Goal: Task Accomplishment & Management: Manage account settings

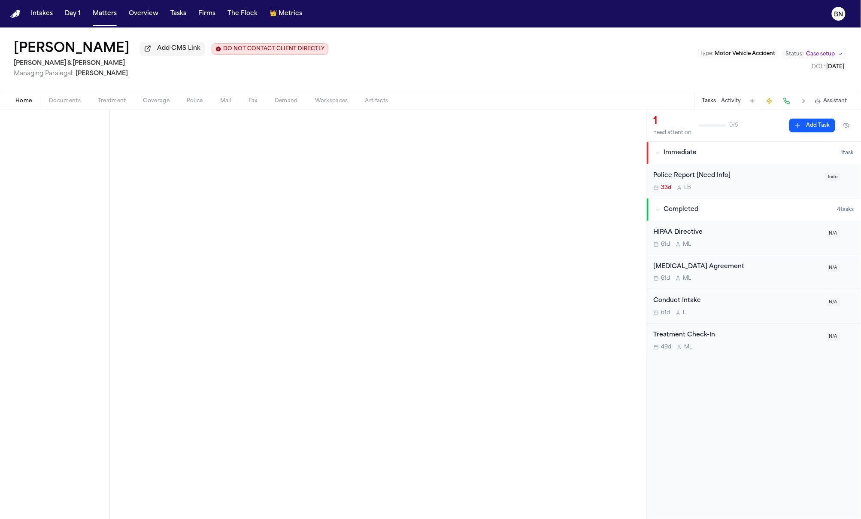
click at [683, 168] on div "Police Report [Need Info] 33d L B Todo" at bounding box center [754, 181] width 214 height 34
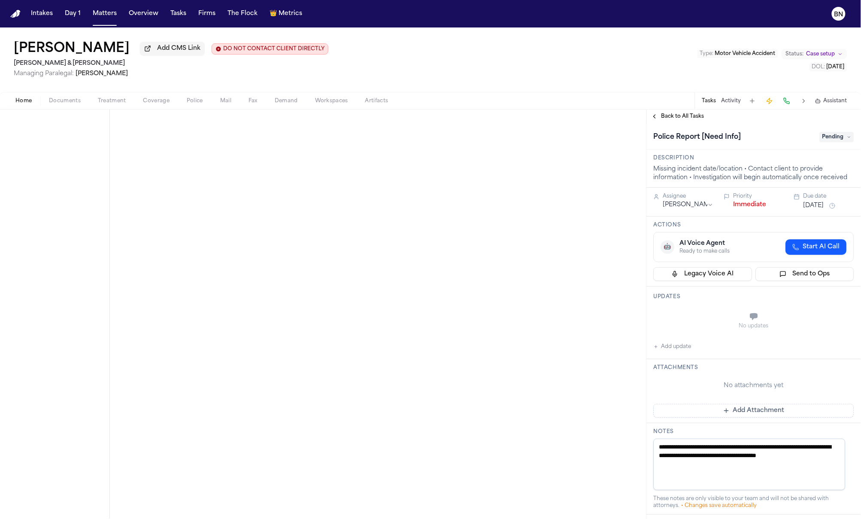
click at [834, 142] on span "Pending" at bounding box center [837, 137] width 34 height 10
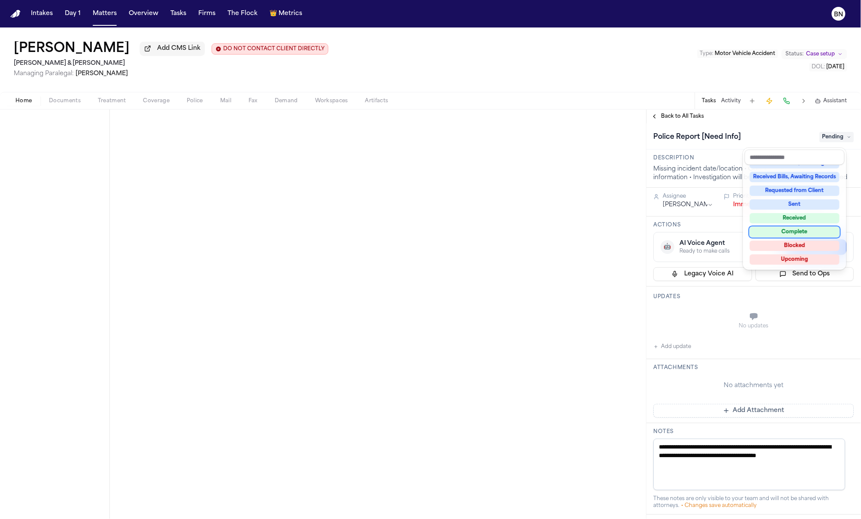
click at [796, 235] on div "Complete" at bounding box center [795, 232] width 90 height 10
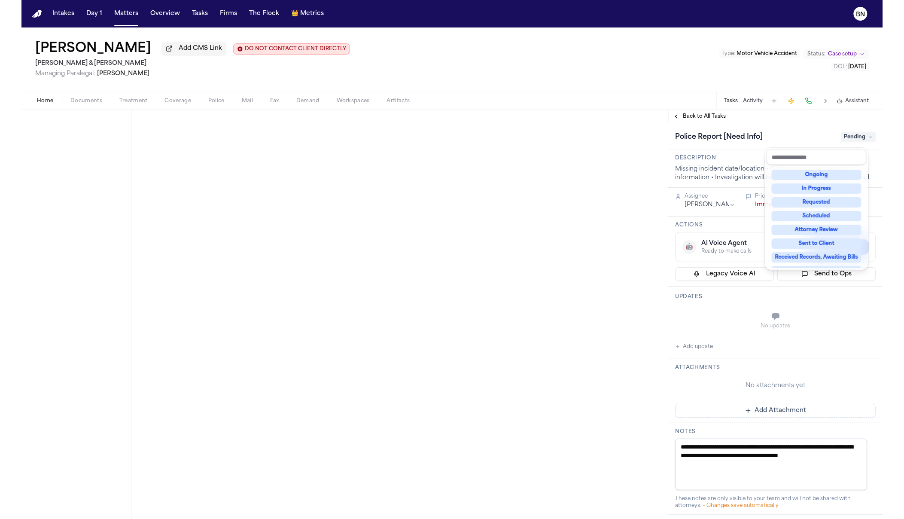
scroll to position [3, 0]
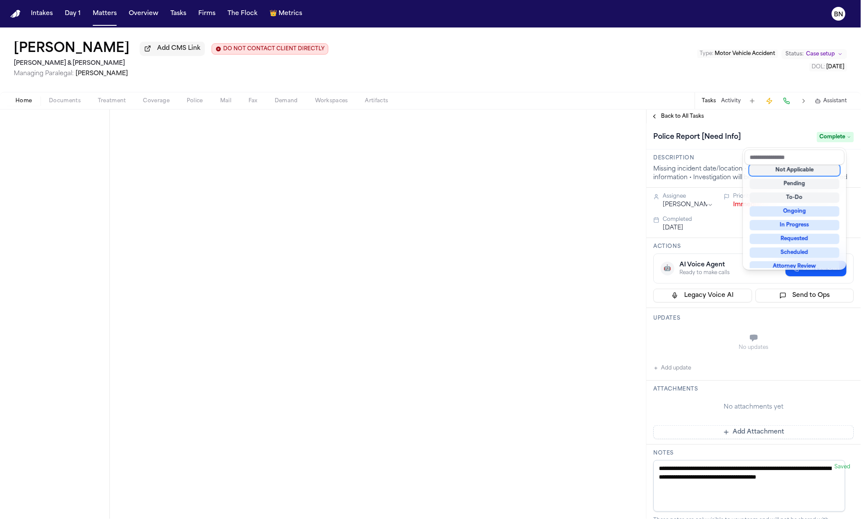
click at [569, 272] on div "**********" at bounding box center [430, 313] width 861 height 409
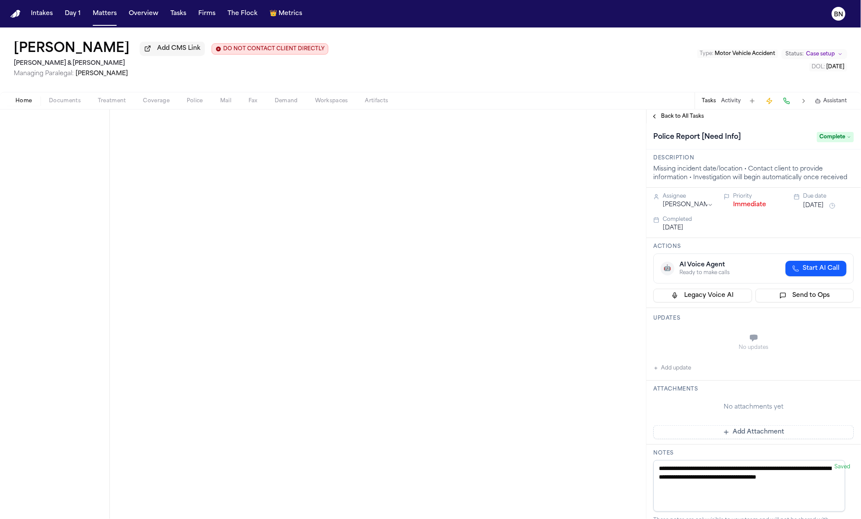
click at [691, 118] on span "Back to All Tasks" at bounding box center [683, 116] width 43 height 7
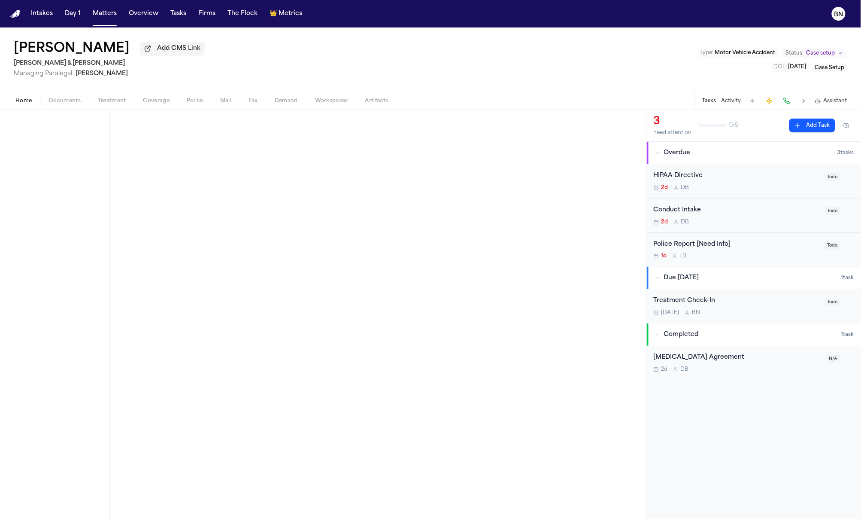
click at [701, 249] on div "Police Report [Need Info]" at bounding box center [737, 245] width 166 height 10
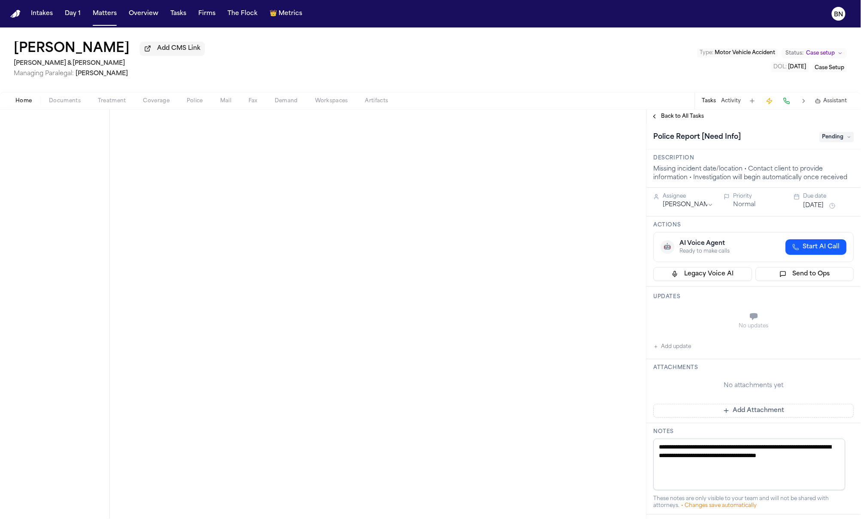
click at [823, 140] on span "Pending" at bounding box center [837, 137] width 34 height 10
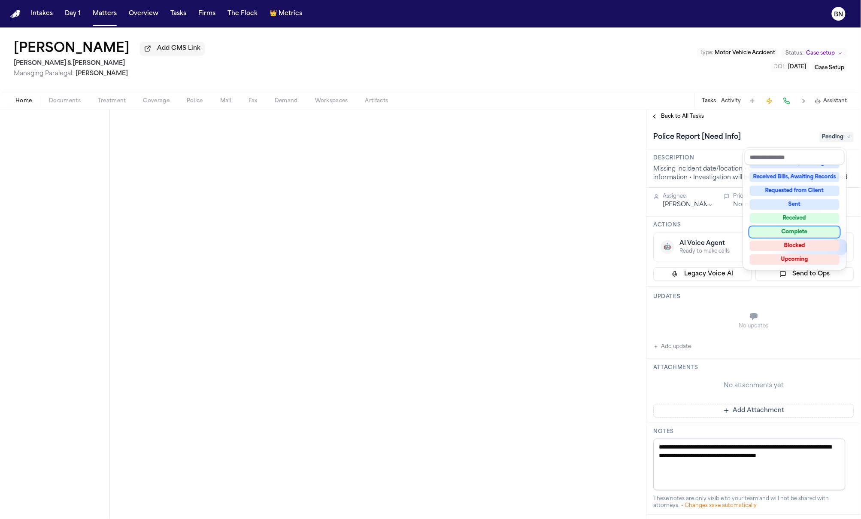
click at [799, 233] on div "Complete" at bounding box center [795, 232] width 90 height 10
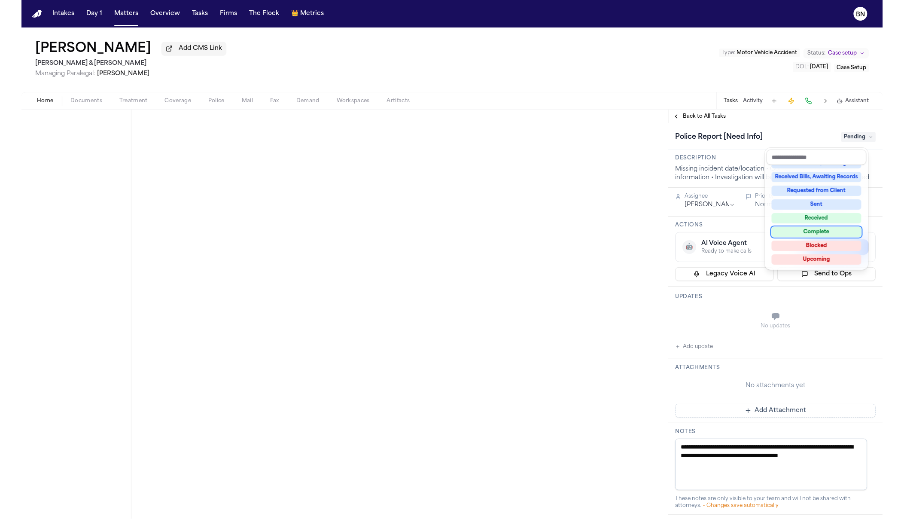
scroll to position [39, 0]
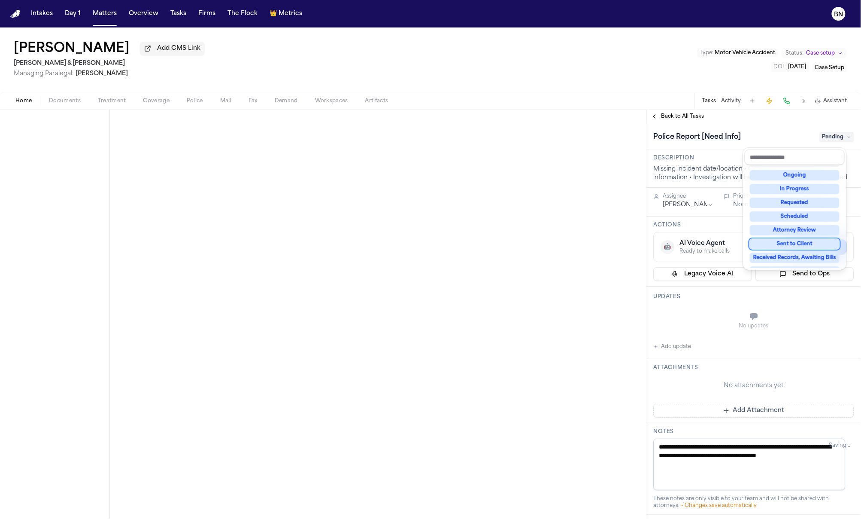
click at [511, 284] on div "**********" at bounding box center [430, 313] width 861 height 409
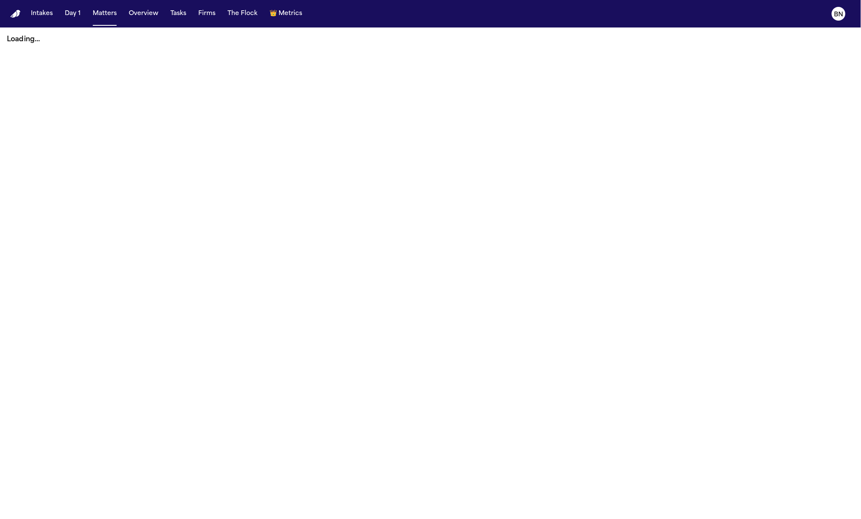
drag, startPoint x: 437, startPoint y: 4, endPoint x: 856, endPoint y: 18, distance: 419.2
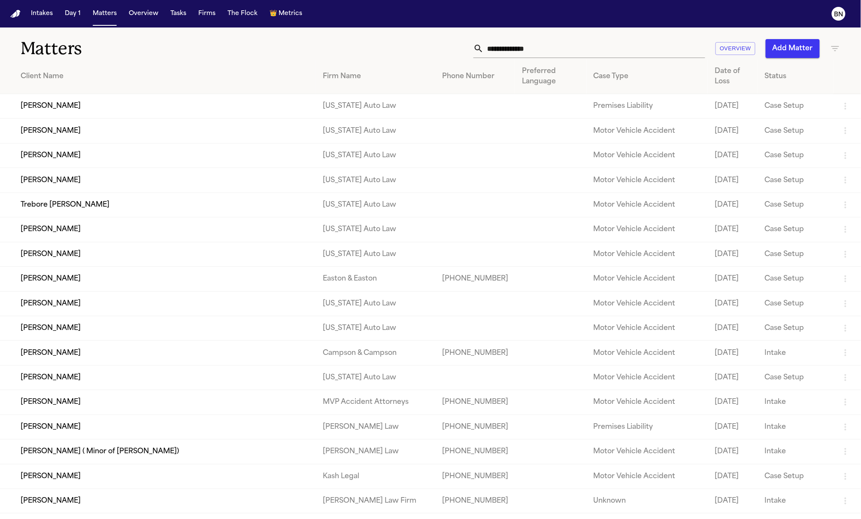
click at [360, 31] on div "Matters Overview Add Matter" at bounding box center [430, 43] width 861 height 32
drag, startPoint x: 360, startPoint y: 31, endPoint x: 683, endPoint y: 4, distance: 324.4
click at [0, 0] on div "Intakes Day 1 Matters Overview Tasks Firms The Flock 👑 Metrics BN Matters Overv…" at bounding box center [430, 259] width 861 height 519
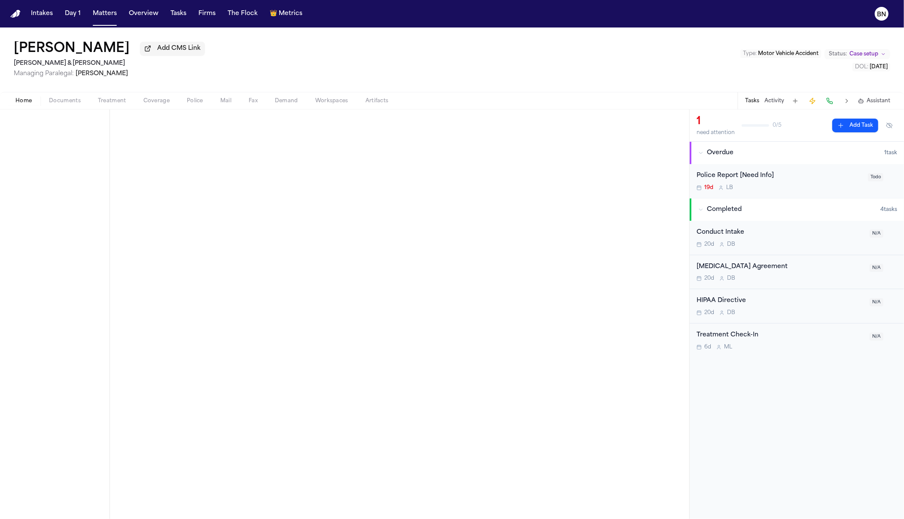
click at [751, 170] on div "Police Report [Need Info] 19d L B Todo" at bounding box center [796, 181] width 214 height 34
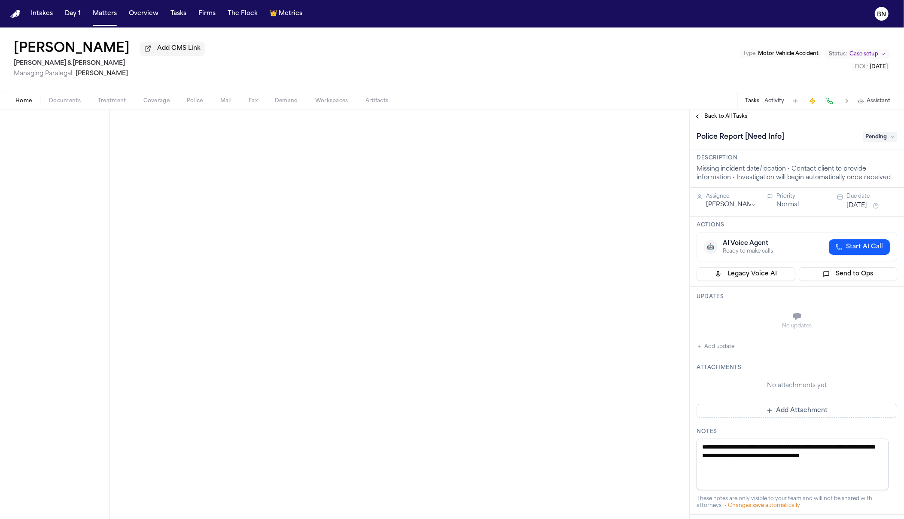
click at [863, 142] on span "Pending" at bounding box center [879, 137] width 34 height 10
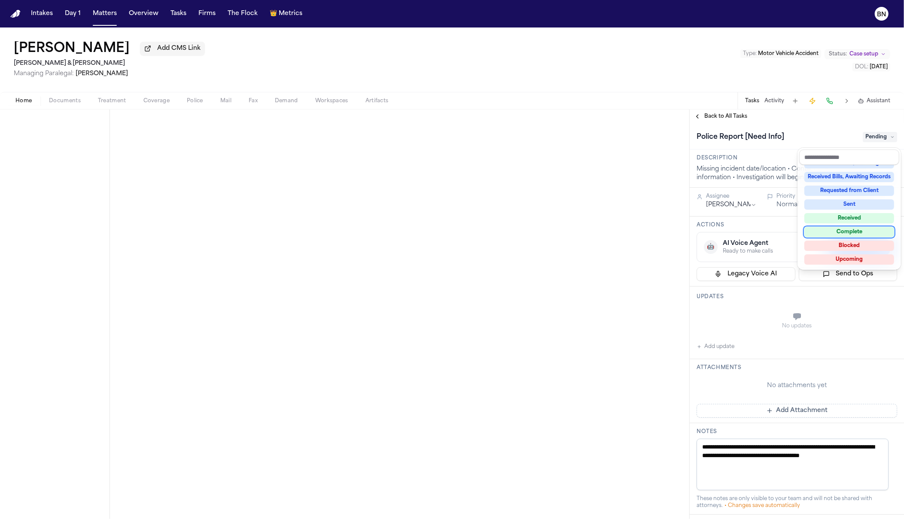
click at [844, 230] on div "Complete" at bounding box center [849, 232] width 90 height 10
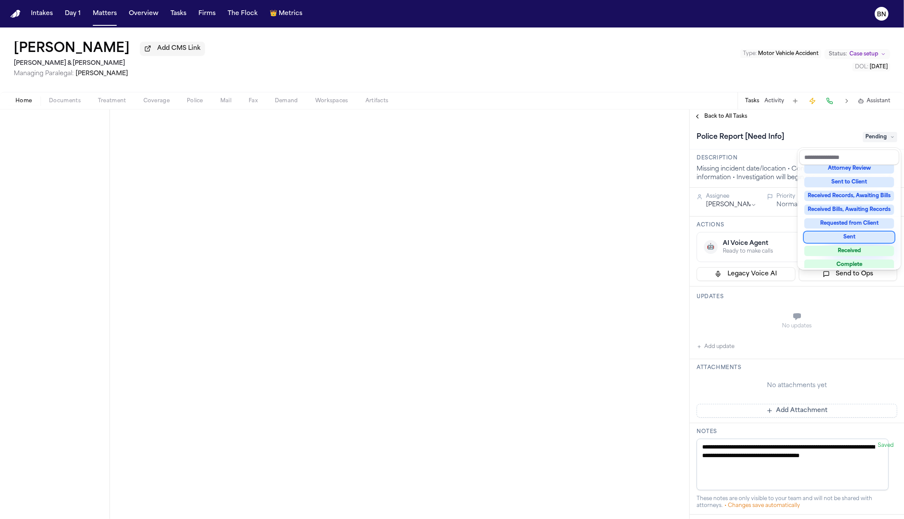
click at [602, 266] on div "**********" at bounding box center [452, 313] width 904 height 409
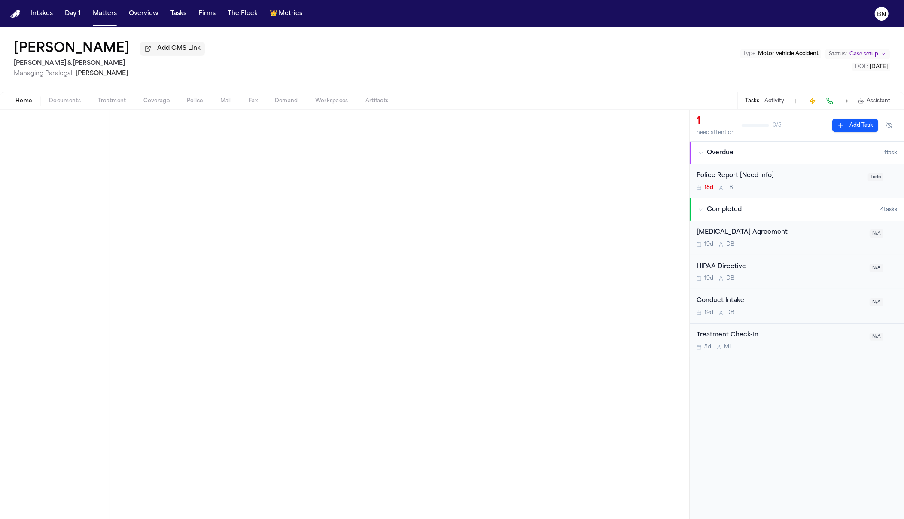
click at [827, 176] on div "Police Report [Need Info]" at bounding box center [779, 176] width 166 height 10
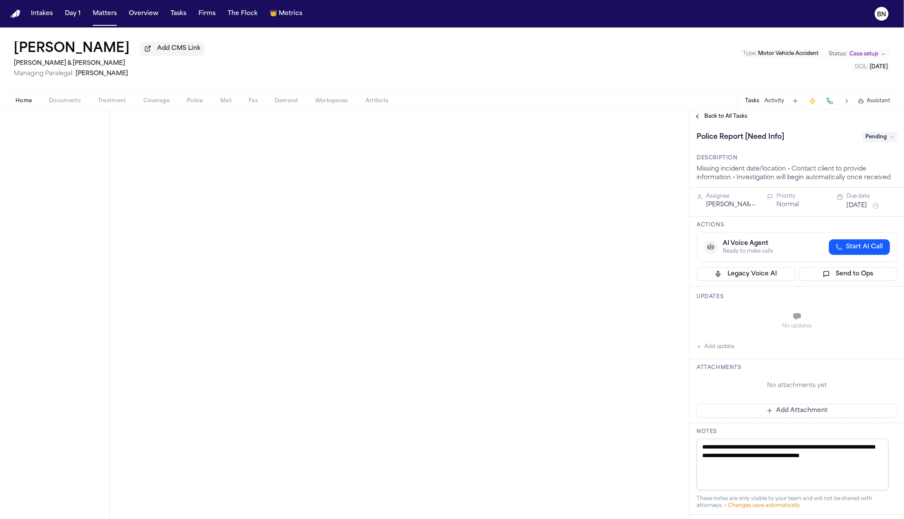
click at [873, 136] on span "Pending" at bounding box center [879, 137] width 34 height 10
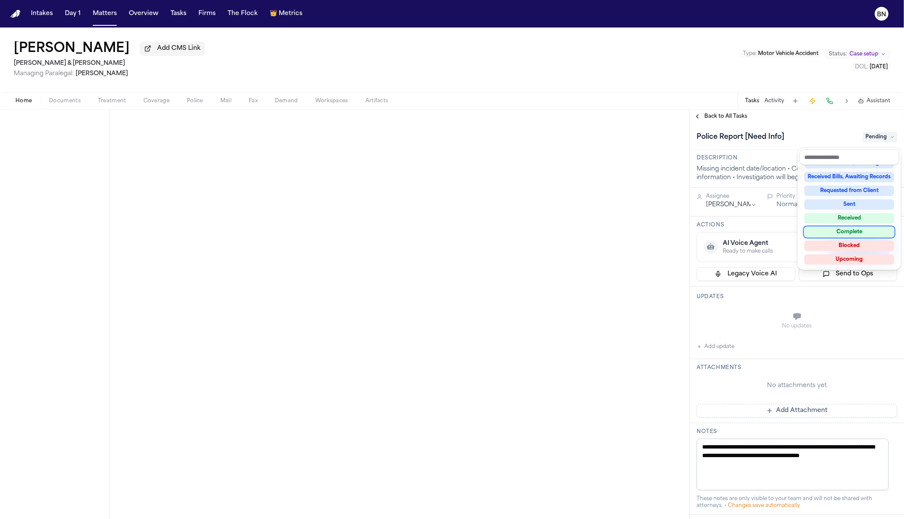
click at [846, 231] on div "Complete" at bounding box center [849, 232] width 90 height 10
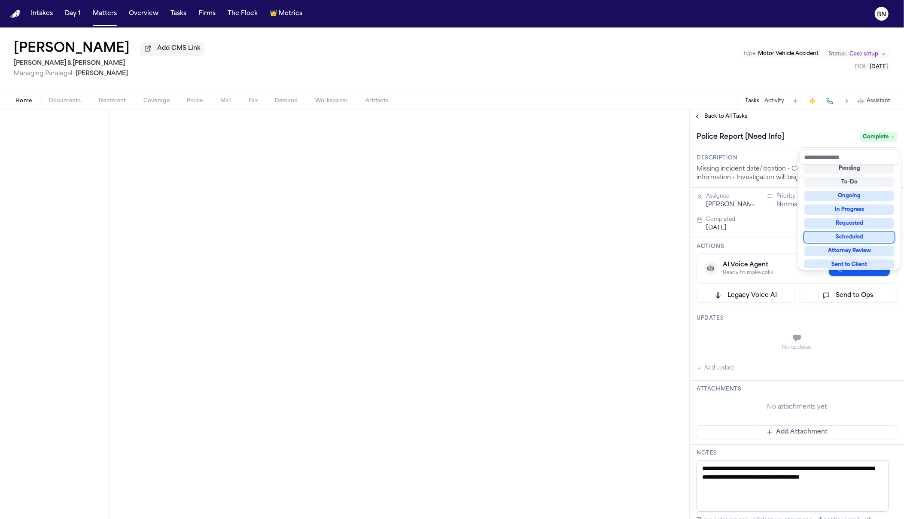
scroll to position [21, 0]
click at [681, 59] on div "**********" at bounding box center [452, 272] width 904 height 491
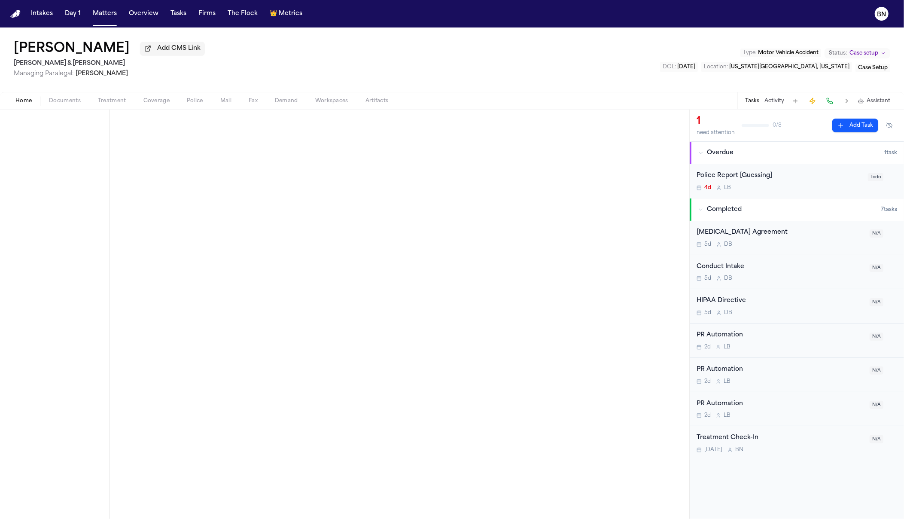
click at [714, 175] on div "Police Report [Guessing]" at bounding box center [779, 176] width 166 height 10
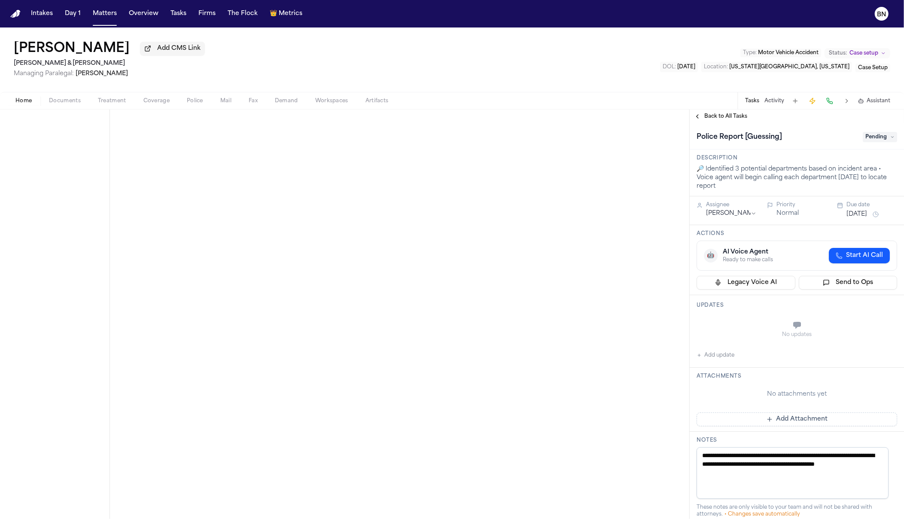
click at [868, 144] on div "Police Report [Guessing] Pending" at bounding box center [796, 137] width 200 height 14
click at [868, 137] on span "Pending" at bounding box center [879, 137] width 34 height 10
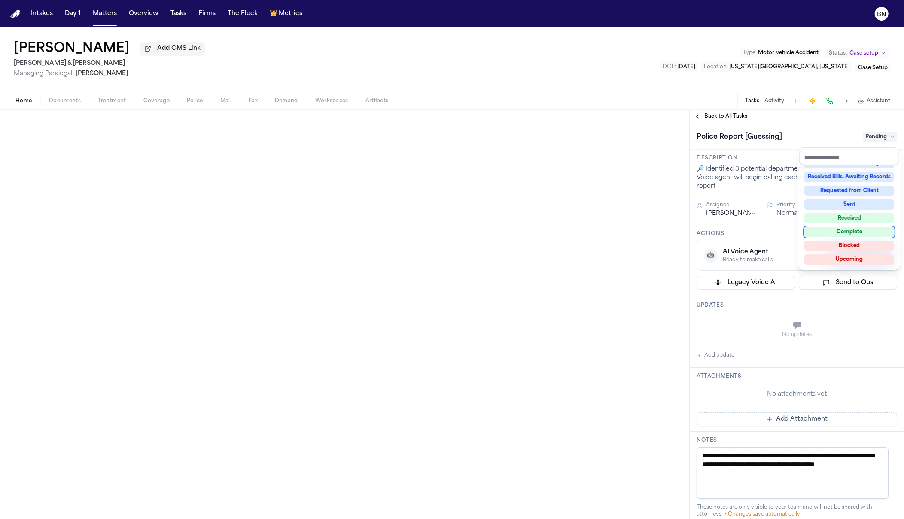
click at [855, 231] on div "Complete" at bounding box center [849, 232] width 90 height 10
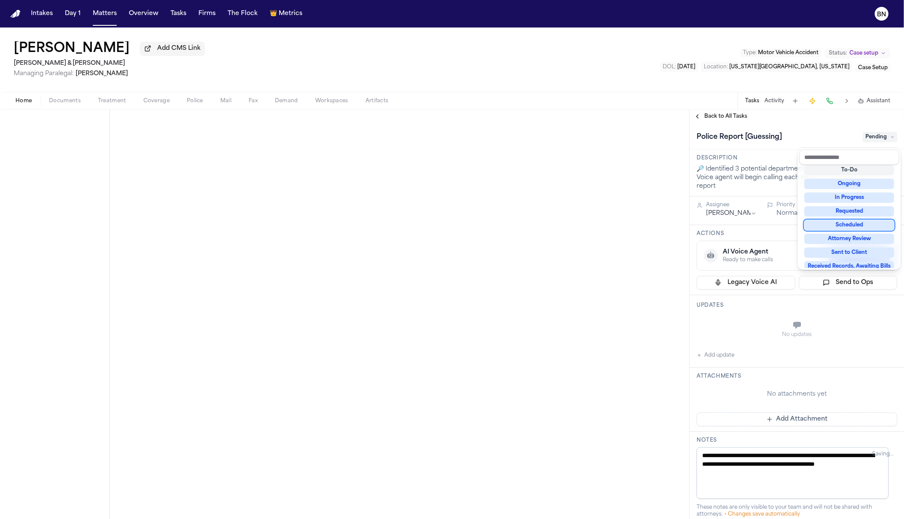
click at [660, 228] on div "**********" at bounding box center [452, 313] width 904 height 409
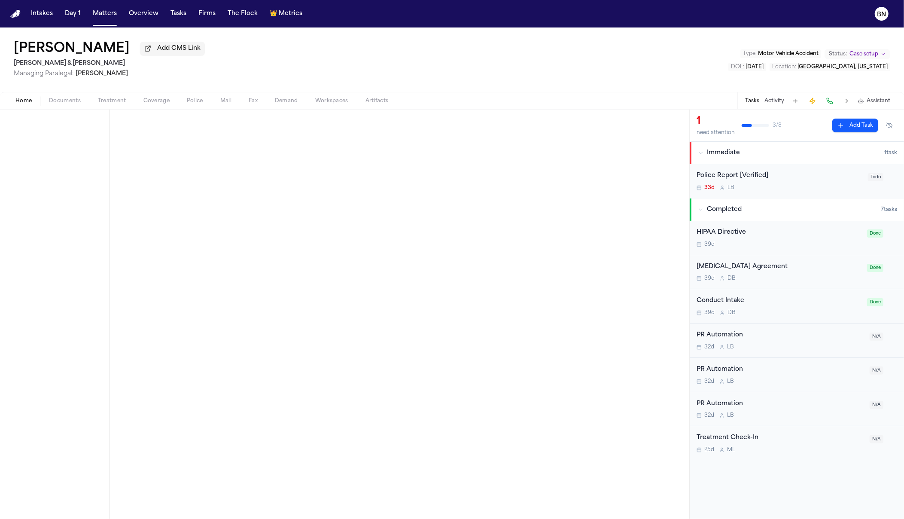
click at [790, 183] on div "Police Report [Verified] 33d L B" at bounding box center [779, 181] width 166 height 20
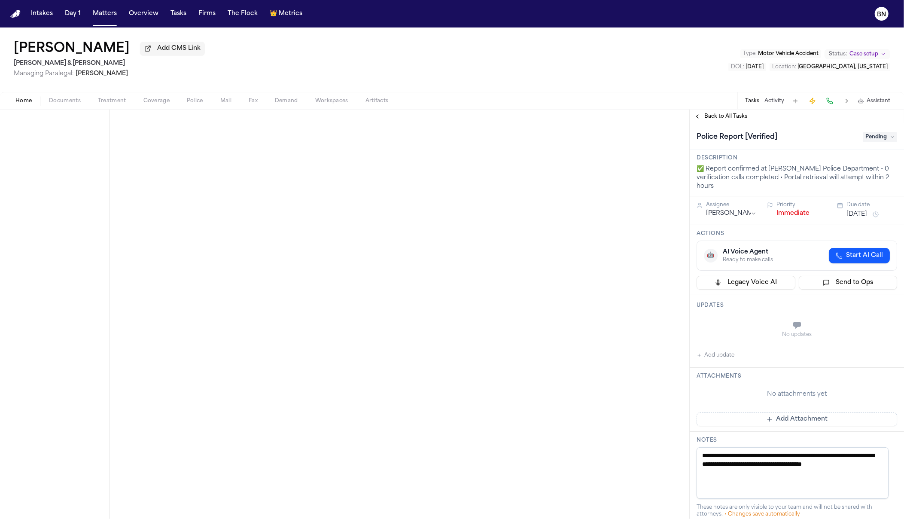
click at [870, 139] on span "Pending" at bounding box center [879, 137] width 34 height 10
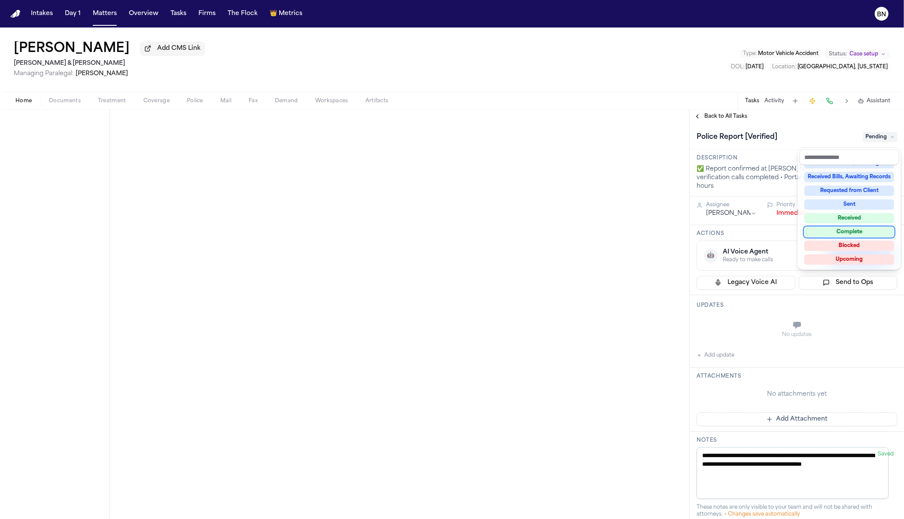
click at [853, 231] on div "Complete" at bounding box center [849, 232] width 90 height 10
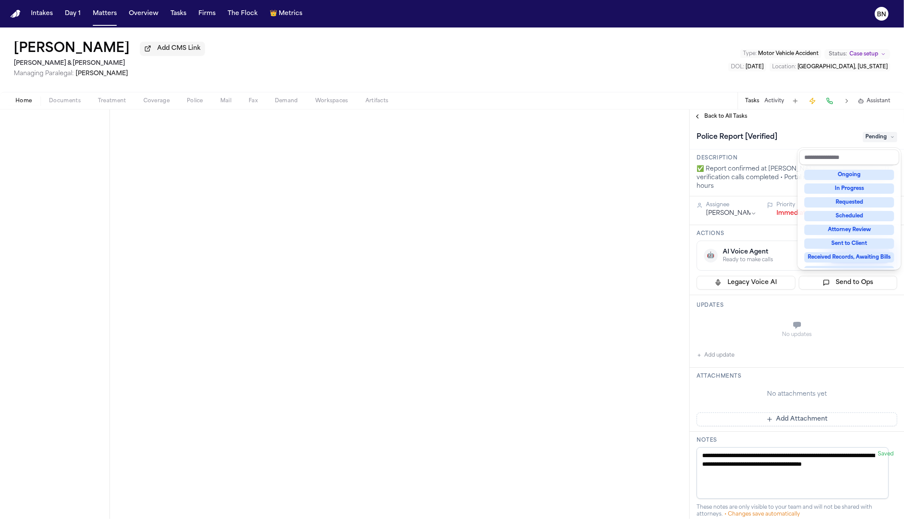
scroll to position [11, 0]
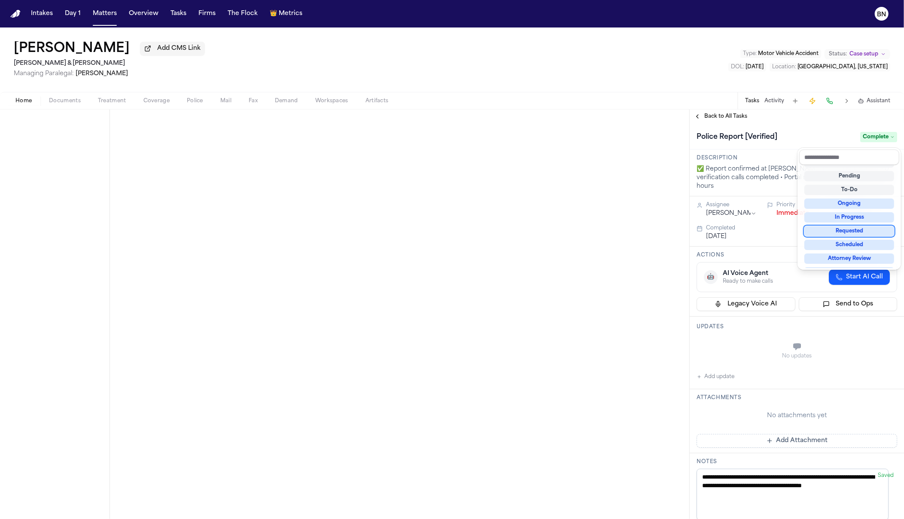
click at [655, 192] on div "**********" at bounding box center [452, 313] width 904 height 409
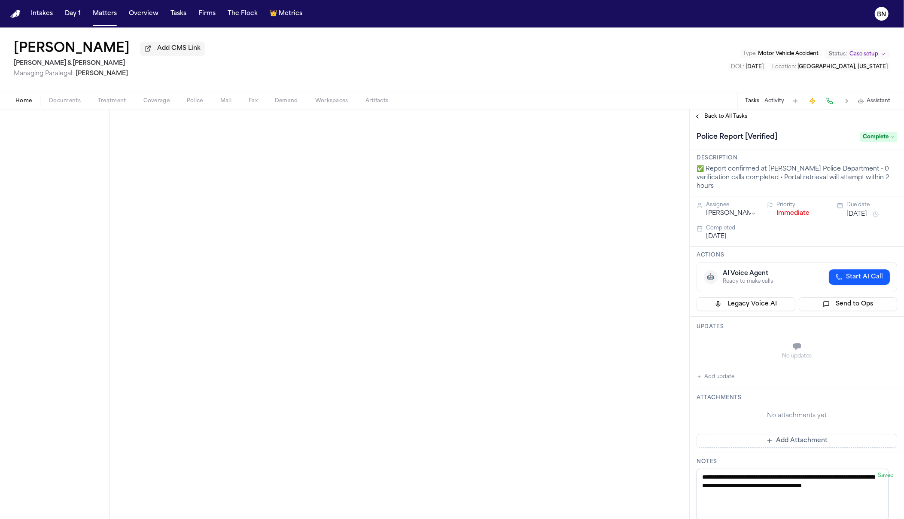
click at [721, 116] on span "Back to All Tasks" at bounding box center [725, 116] width 43 height 7
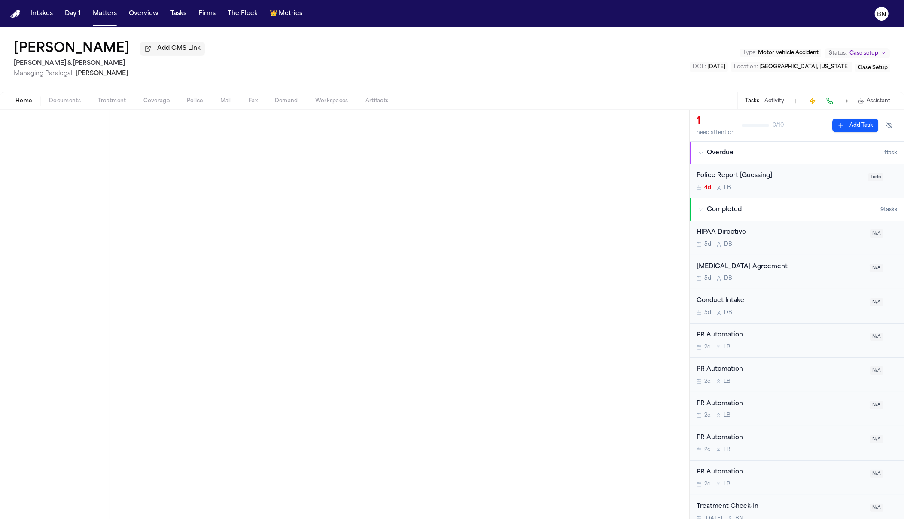
click at [717, 177] on div "Police Report [Guessing]" at bounding box center [779, 176] width 166 height 10
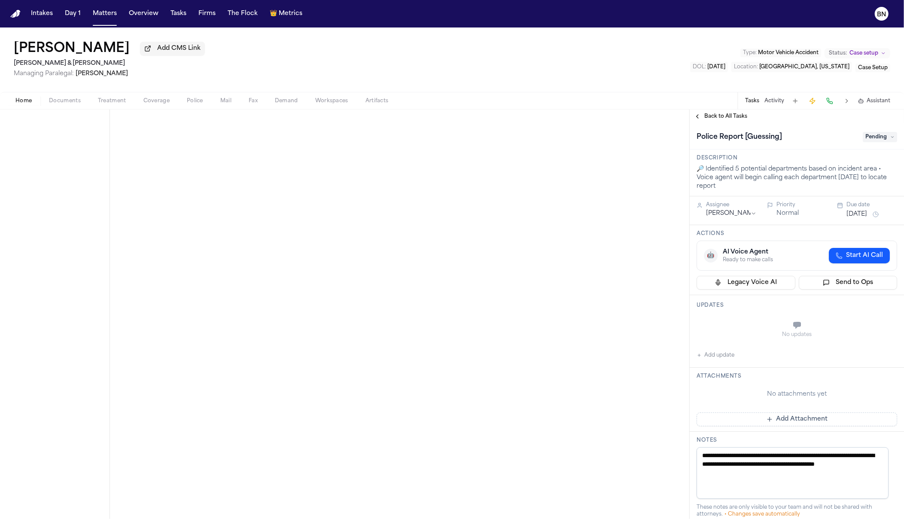
click at [879, 136] on span "Pending" at bounding box center [879, 137] width 34 height 10
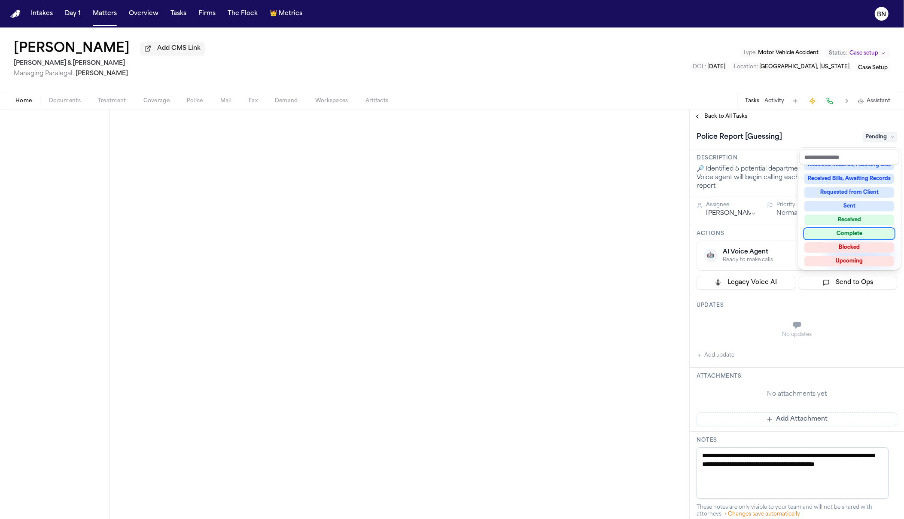
click at [850, 233] on div "Complete" at bounding box center [849, 233] width 90 height 10
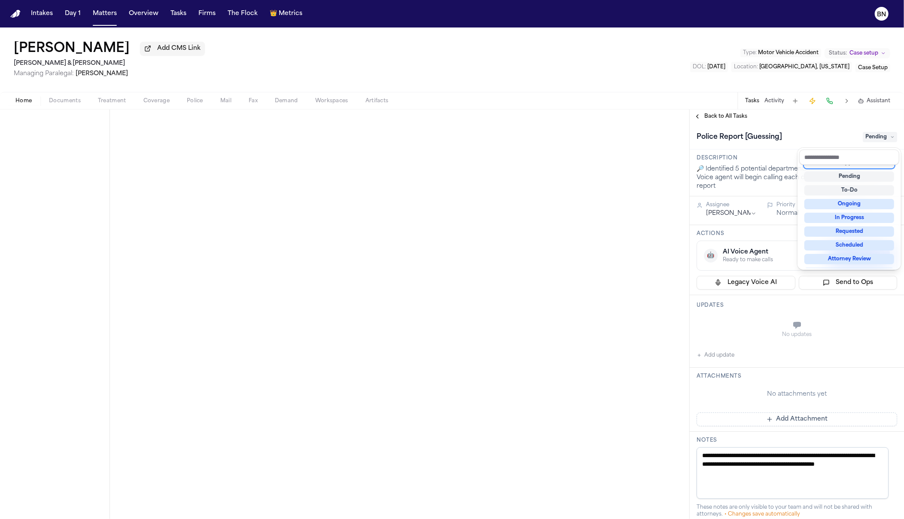
scroll to position [4, 0]
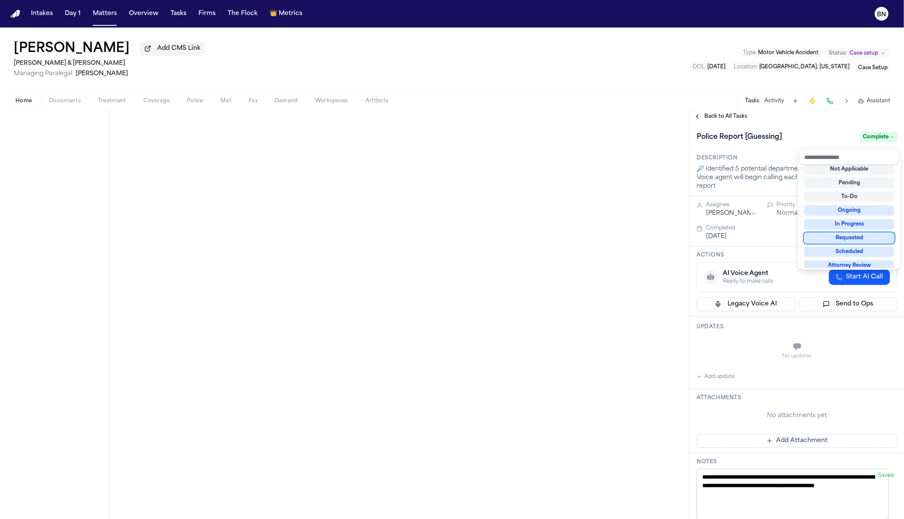
click at [619, 353] on div "**********" at bounding box center [452, 313] width 904 height 409
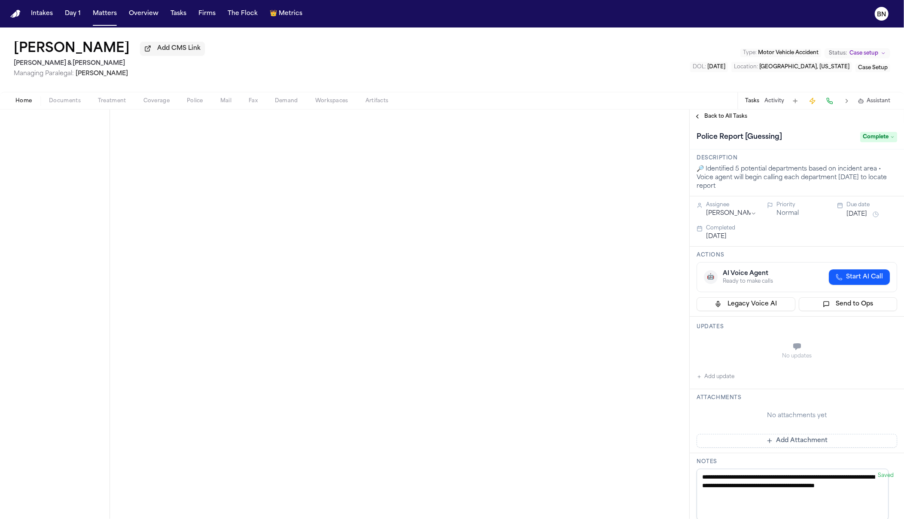
click at [715, 119] on span "Back to All Tasks" at bounding box center [725, 116] width 43 height 7
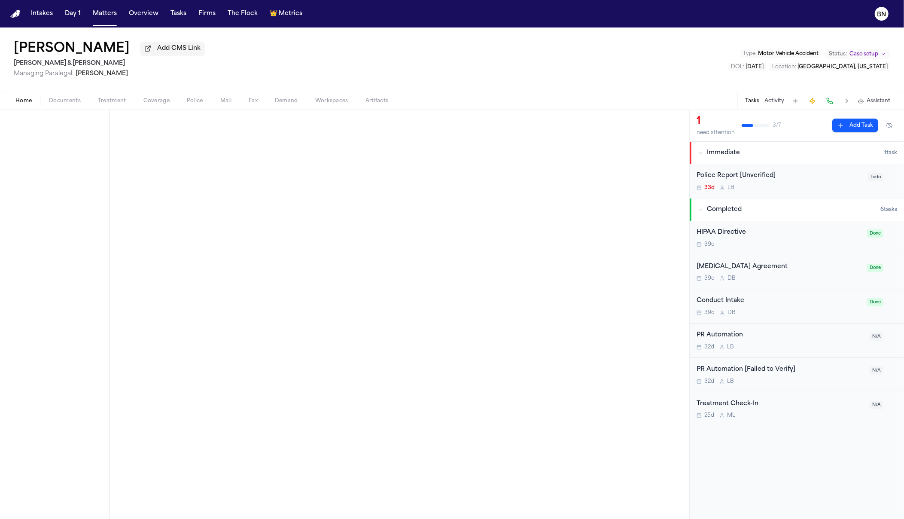
click at [709, 173] on div "Police Report [Unverified]" at bounding box center [779, 176] width 166 height 10
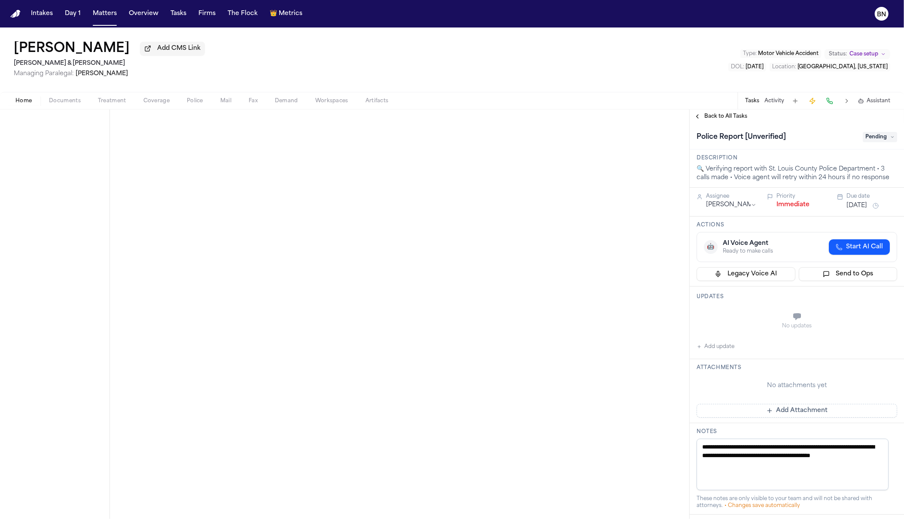
click at [872, 142] on span "Pending" at bounding box center [879, 137] width 34 height 10
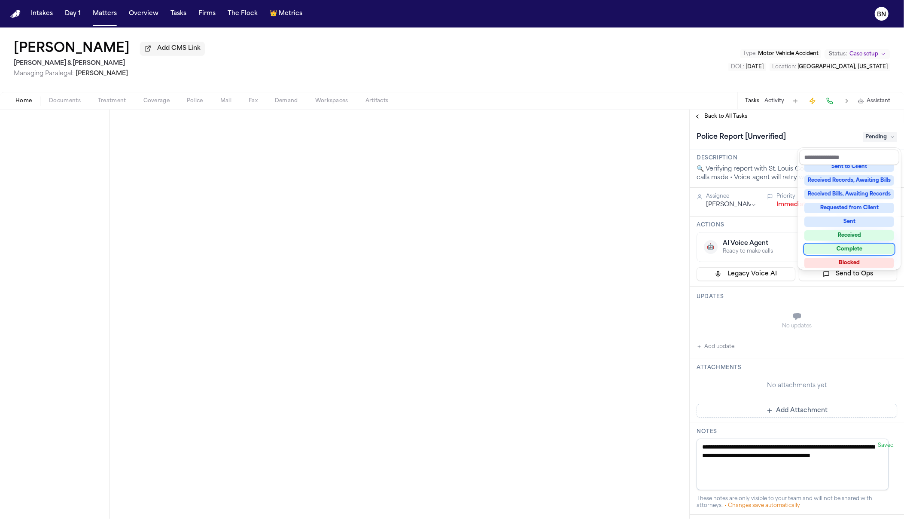
click at [850, 252] on div "Complete" at bounding box center [849, 249] width 90 height 10
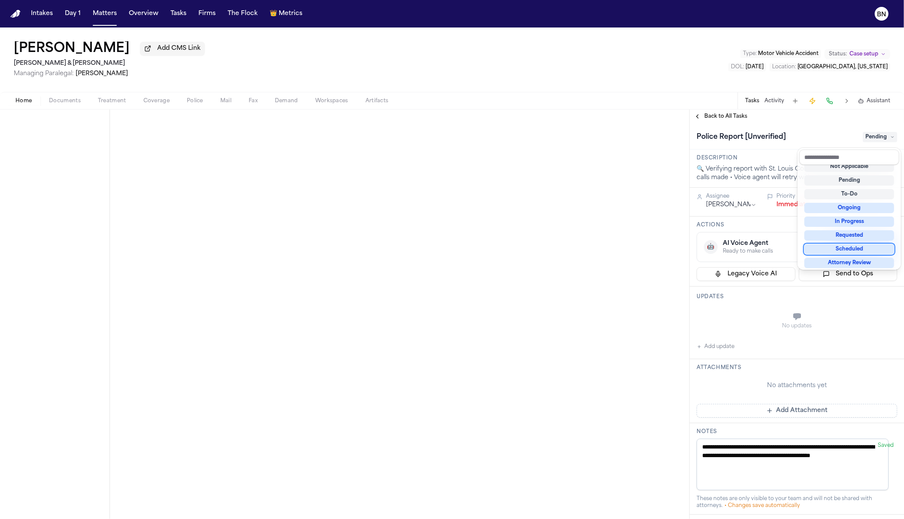
click at [600, 263] on div "**********" at bounding box center [452, 313] width 904 height 409
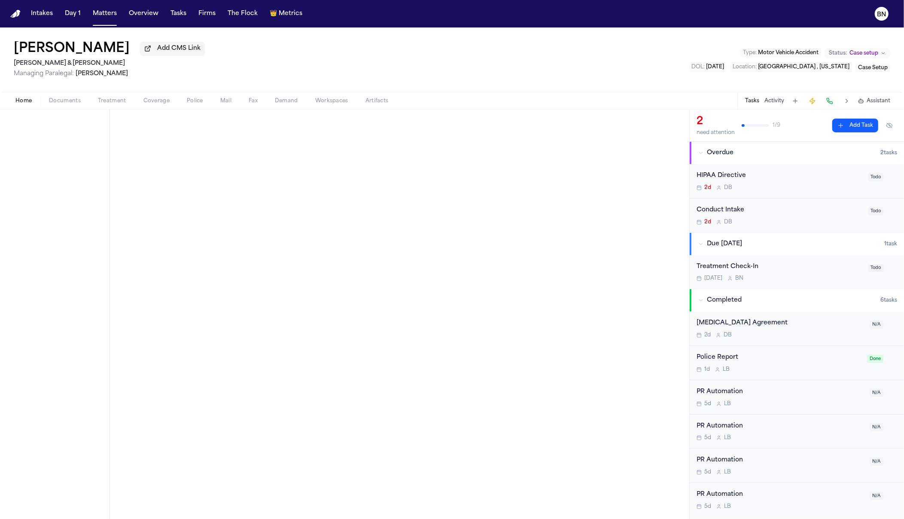
scroll to position [0, 0]
click at [189, 101] on span "Police" at bounding box center [195, 100] width 16 height 7
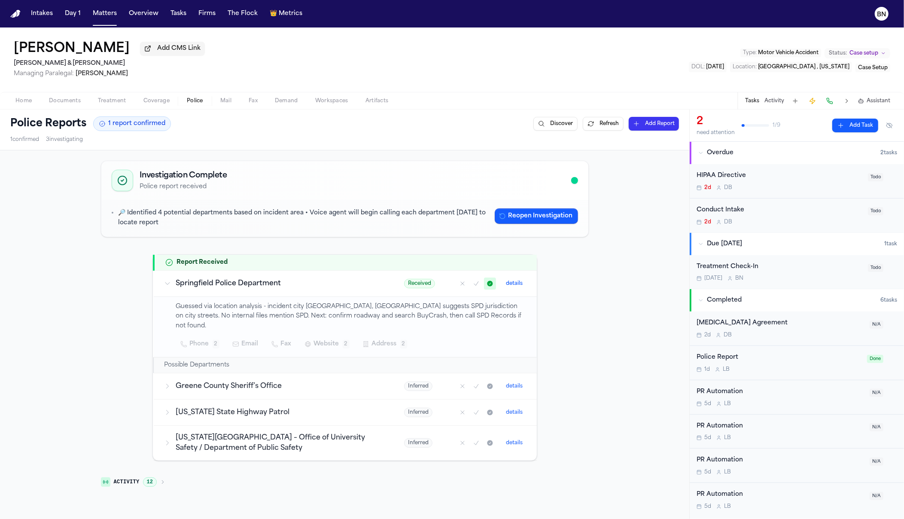
click at [571, 184] on div at bounding box center [574, 180] width 7 height 7
click at [484, 167] on div "Investigation Complete Police report received" at bounding box center [344, 180] width 487 height 39
click at [391, 182] on div "Investigation Complete Police report received" at bounding box center [345, 180] width 466 height 21
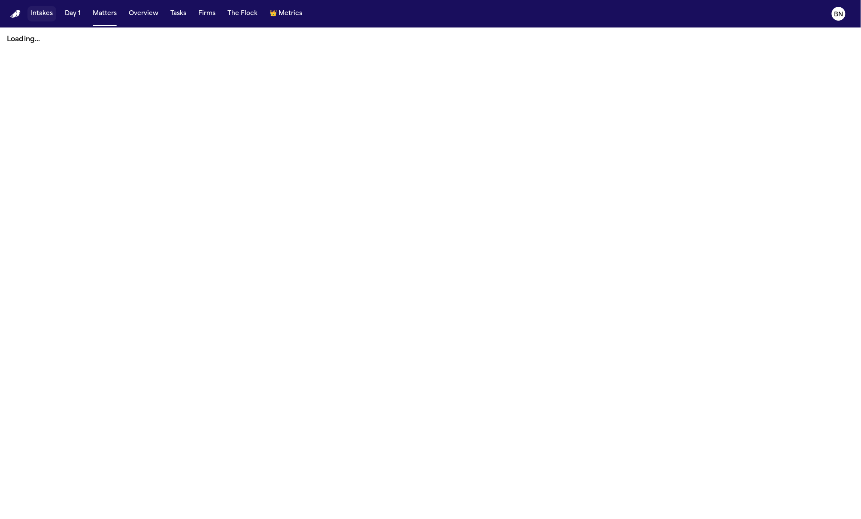
click at [44, 15] on button "Intakes" at bounding box center [41, 13] width 29 height 15
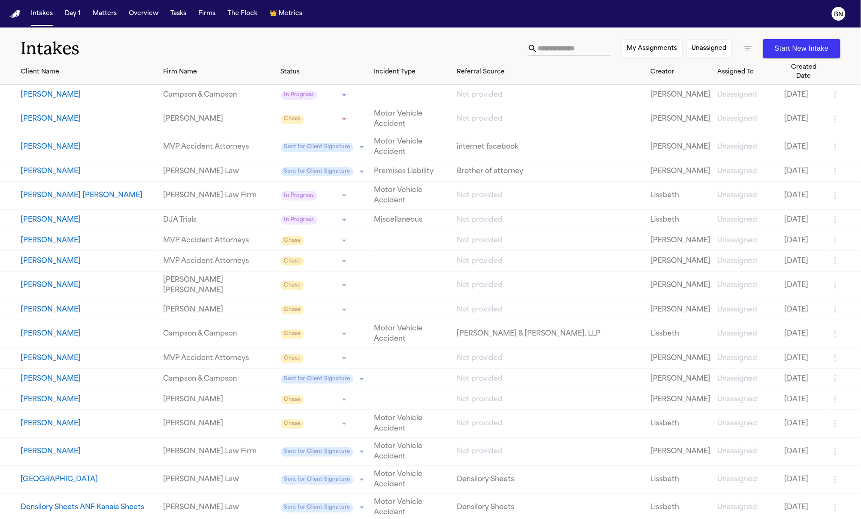
click at [747, 52] on icon "button" at bounding box center [748, 48] width 10 height 10
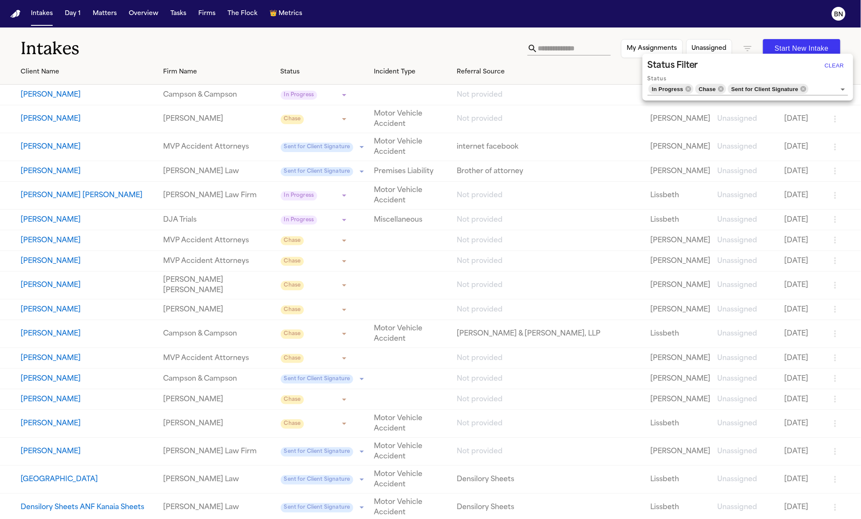
click at [829, 69] on button "Clear" at bounding box center [834, 66] width 27 height 14
click at [840, 67] on div at bounding box center [430, 259] width 861 height 519
click at [756, 27] on div at bounding box center [430, 259] width 861 height 519
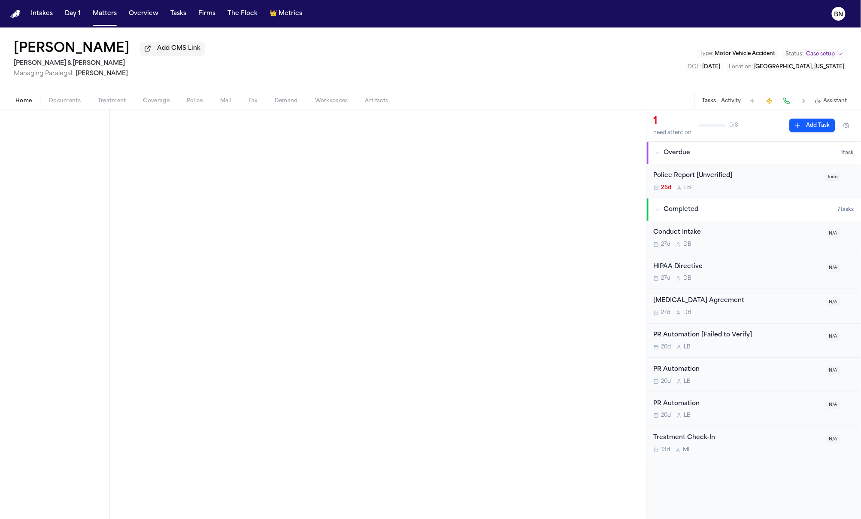
click at [730, 185] on div "Police Report [Unverified] 26d L B" at bounding box center [737, 181] width 166 height 20
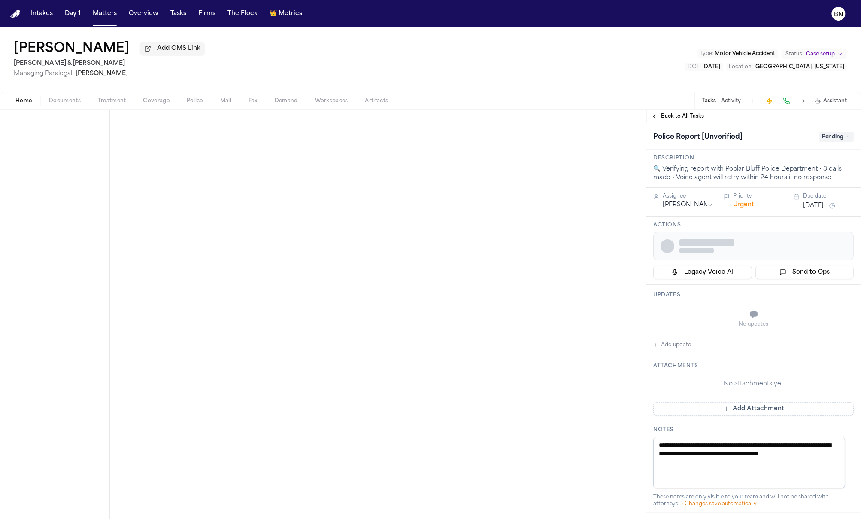
click at [820, 140] on span "Pending" at bounding box center [837, 137] width 34 height 10
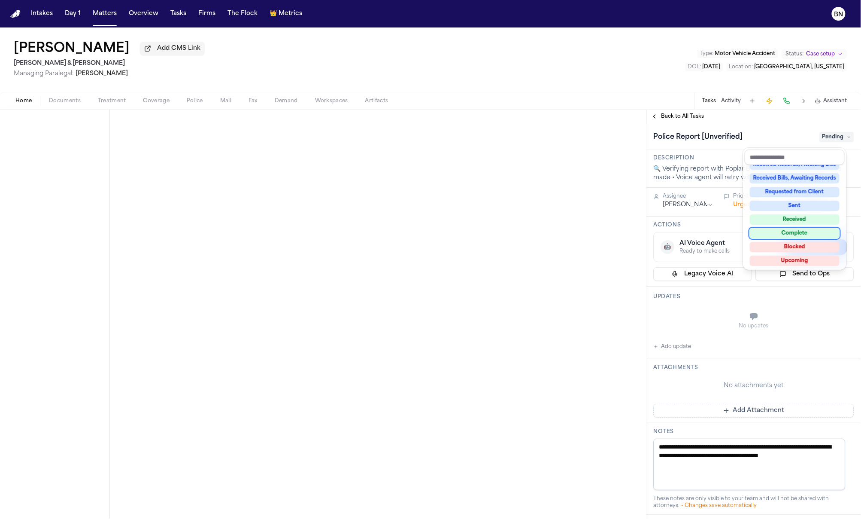
click at [800, 235] on div "Complete" at bounding box center [795, 233] width 90 height 10
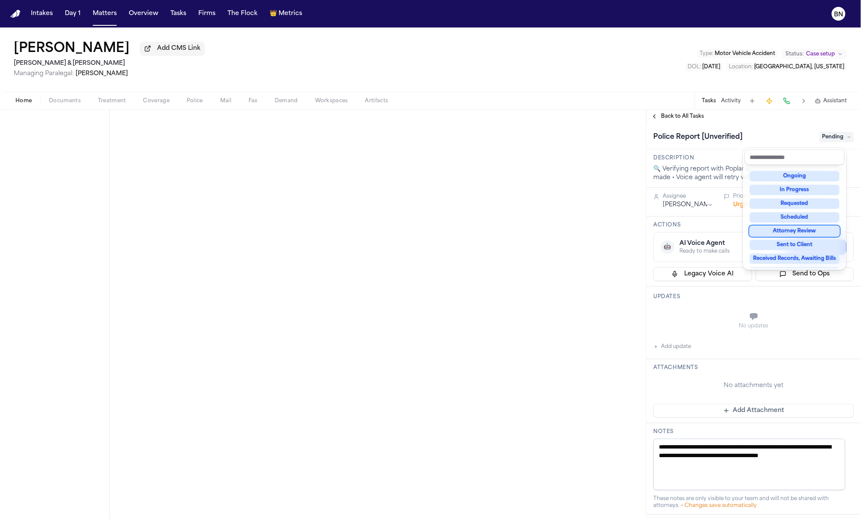
scroll to position [23, 0]
click at [674, 124] on div "**********" at bounding box center [754, 313] width 214 height 409
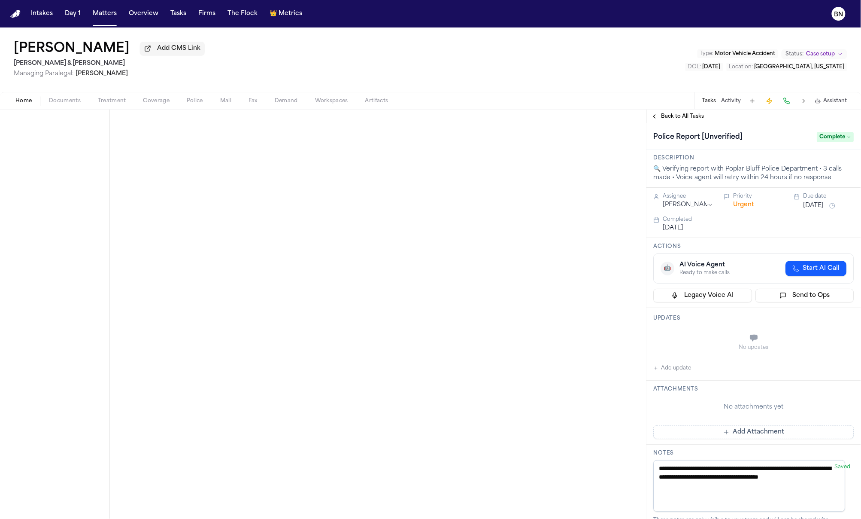
click at [667, 119] on span "Back to All Tasks" at bounding box center [683, 116] width 43 height 7
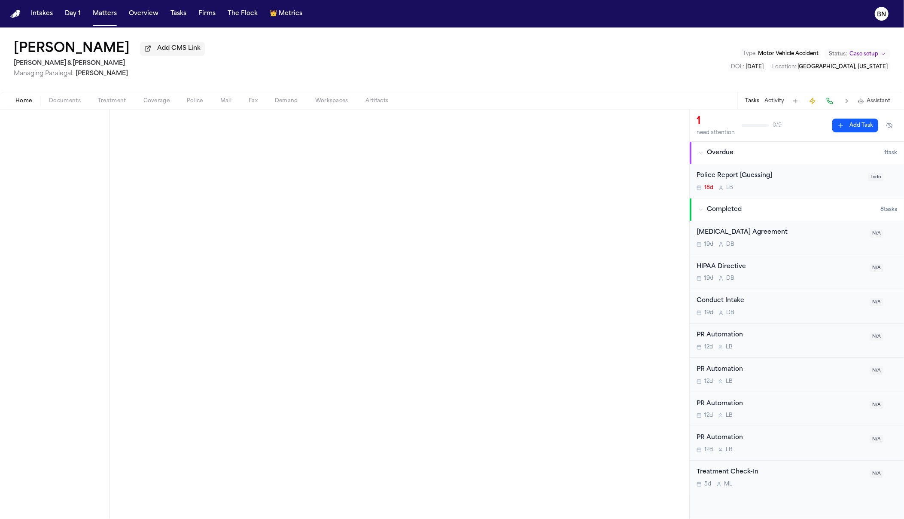
click at [719, 182] on div "Police Report [Guessing] 18d L B" at bounding box center [779, 181] width 166 height 20
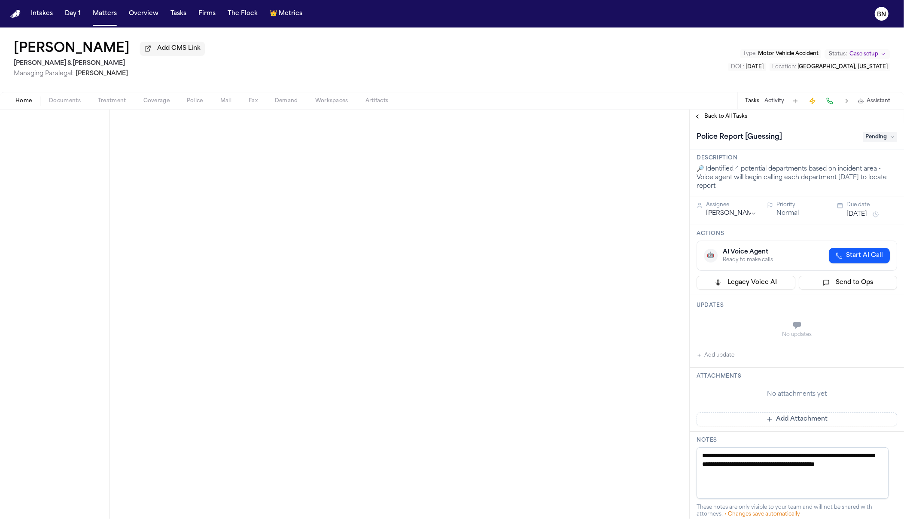
click at [865, 135] on span "Pending" at bounding box center [879, 137] width 34 height 10
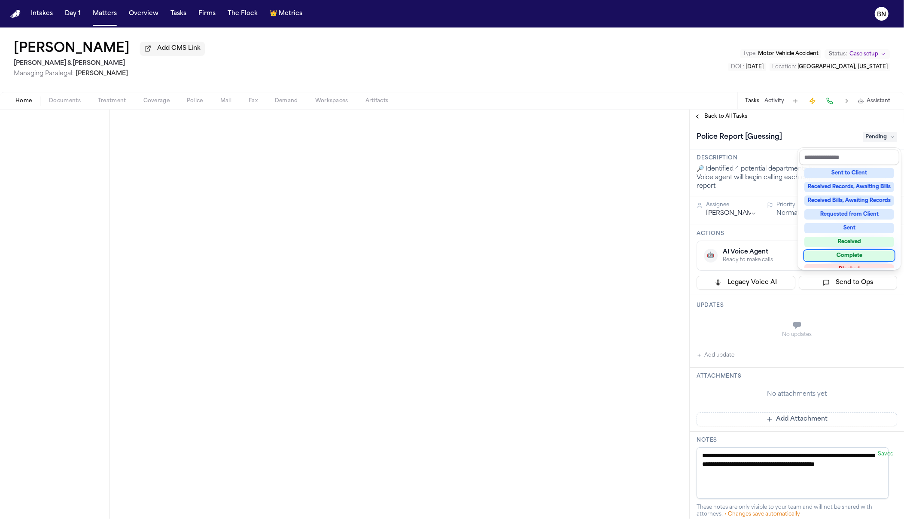
click at [862, 254] on div "Complete" at bounding box center [849, 255] width 90 height 10
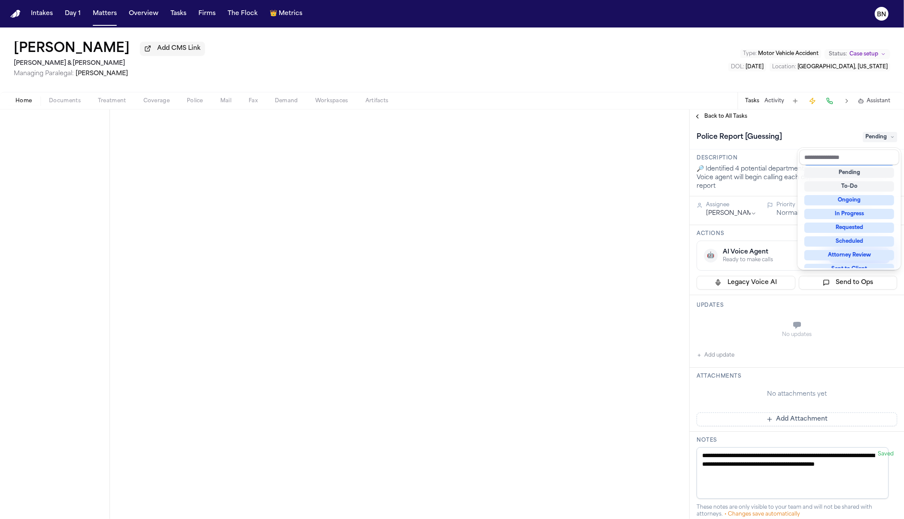
scroll to position [21, 0]
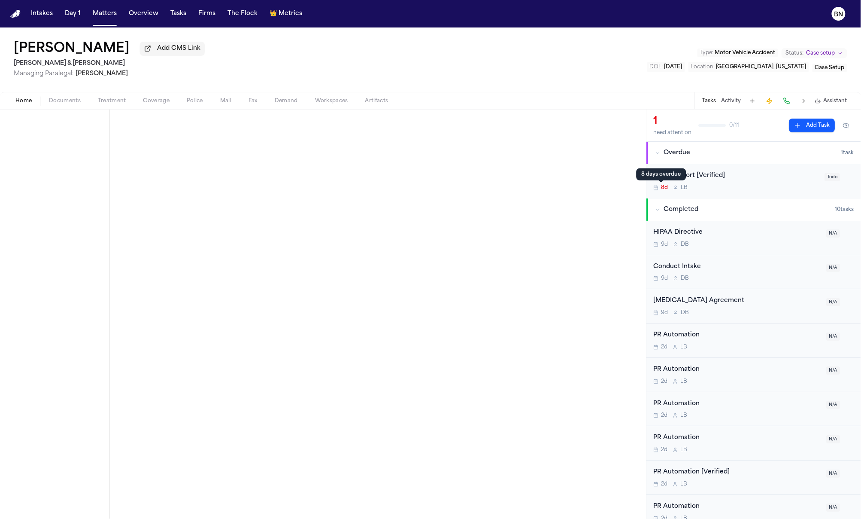
click at [710, 186] on div "8d L B" at bounding box center [737, 187] width 166 height 7
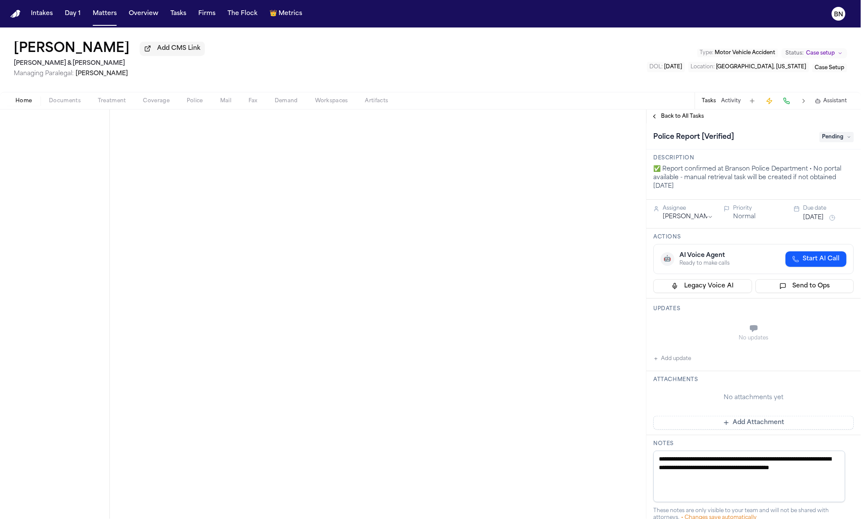
click at [824, 140] on span "Pending" at bounding box center [837, 137] width 34 height 10
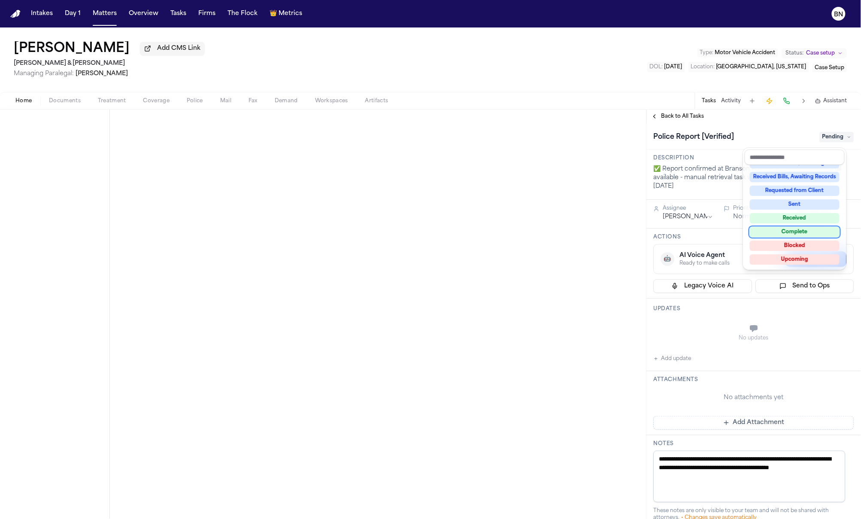
click at [816, 233] on div "Complete" at bounding box center [795, 232] width 90 height 10
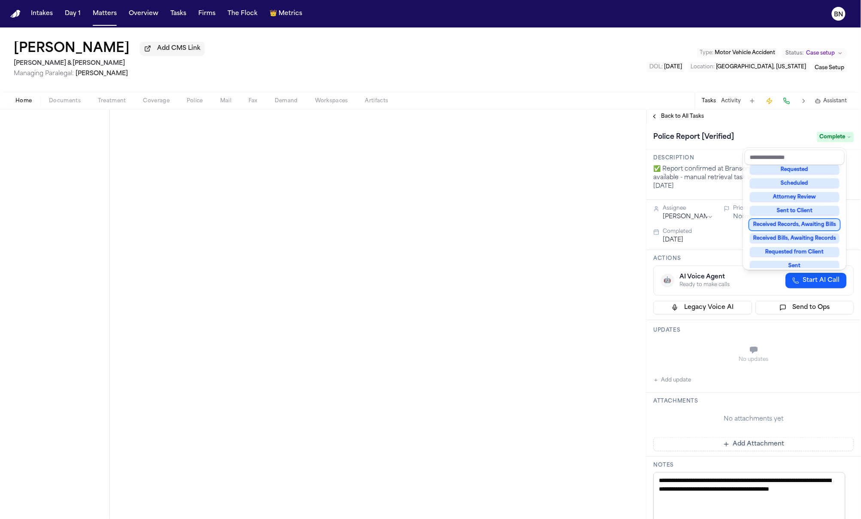
click at [630, 203] on div "**********" at bounding box center [430, 313] width 861 height 409
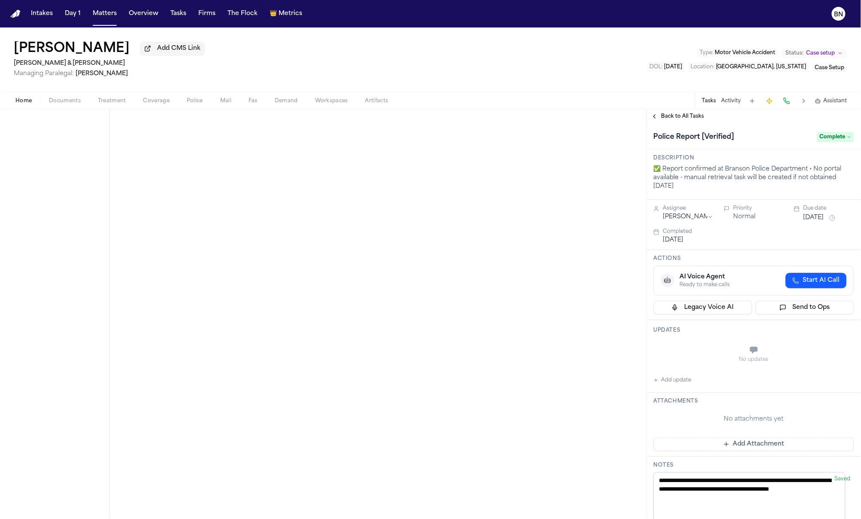
click at [684, 115] on span "Back to All Tasks" at bounding box center [683, 116] width 43 height 7
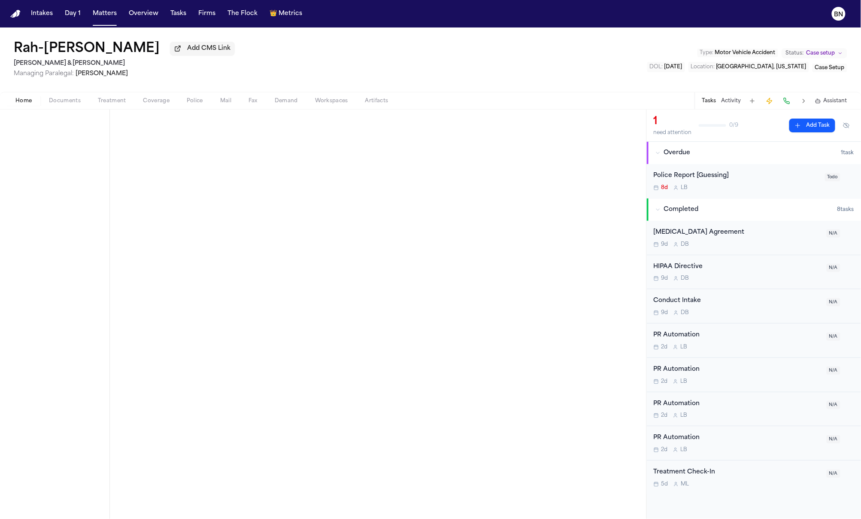
click at [735, 188] on div "8d L B" at bounding box center [737, 187] width 166 height 7
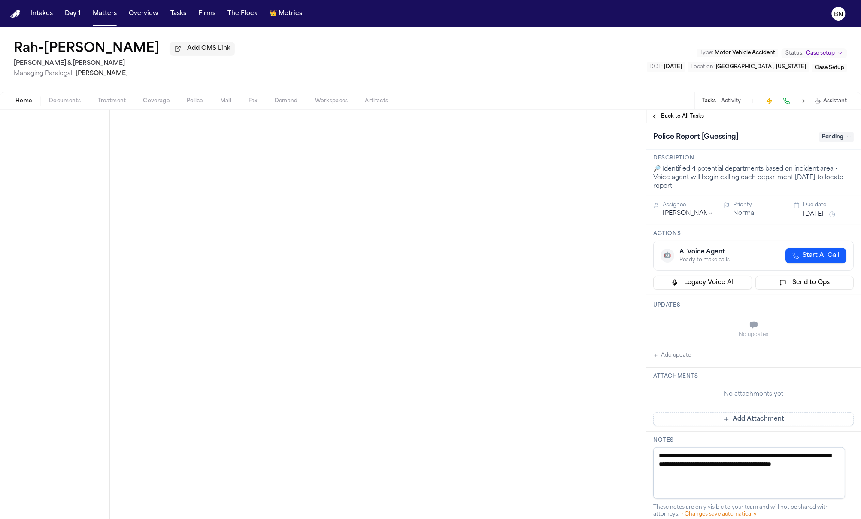
click at [840, 142] on span "Pending" at bounding box center [837, 137] width 34 height 10
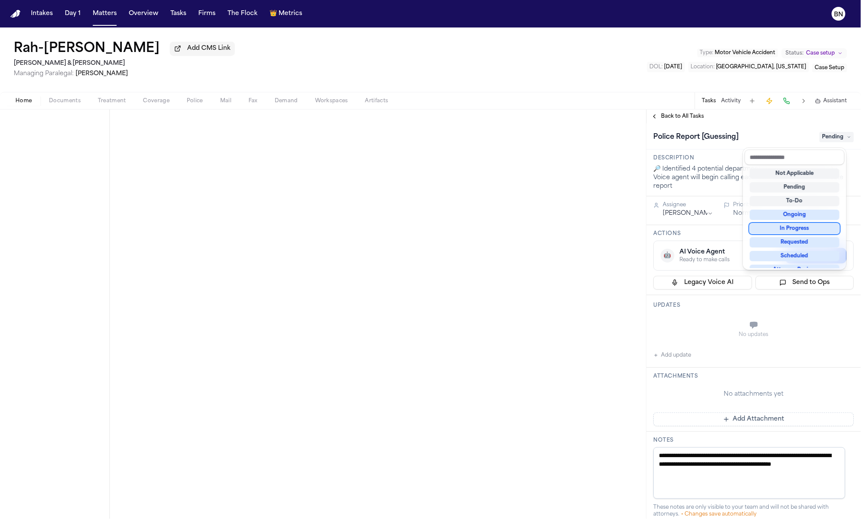
scroll to position [134, 0]
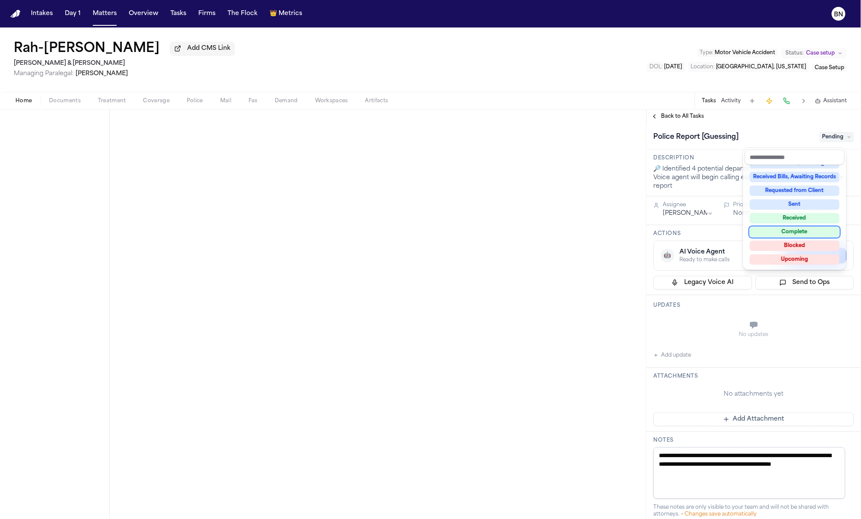
click at [790, 228] on div "Complete" at bounding box center [795, 232] width 90 height 10
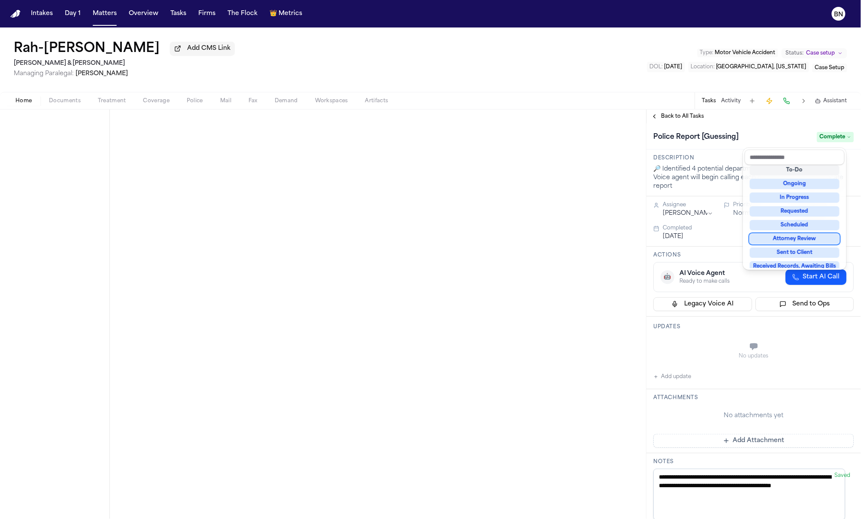
click at [538, 286] on div "**********" at bounding box center [430, 313] width 861 height 409
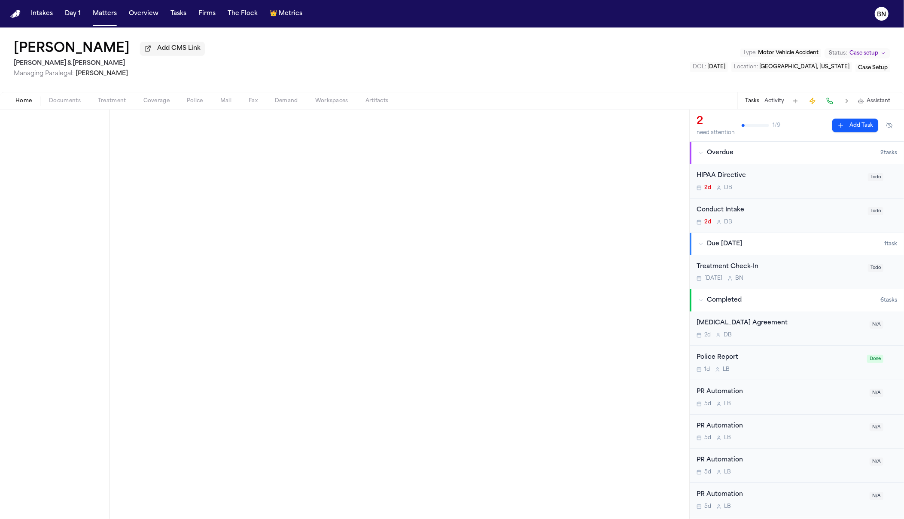
click at [164, 103] on span "Coverage" at bounding box center [156, 100] width 26 height 7
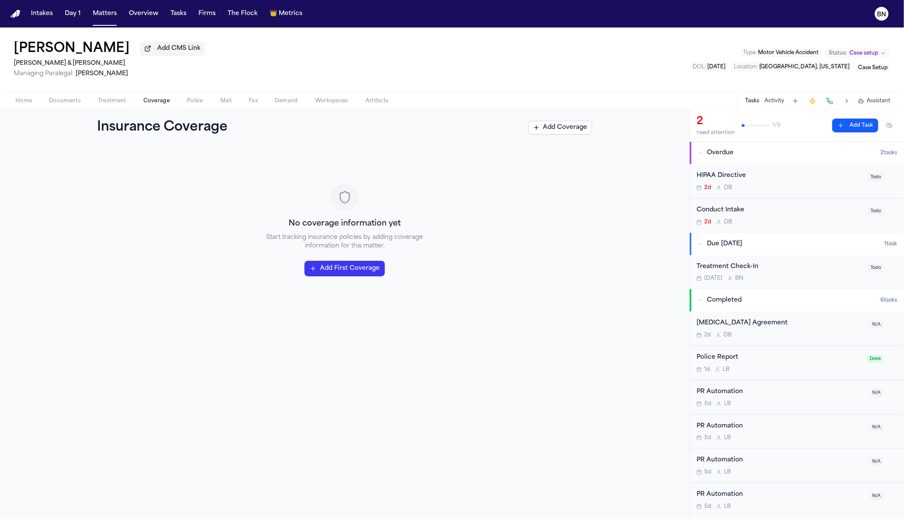
click at [187, 100] on span "Police" at bounding box center [195, 100] width 16 height 7
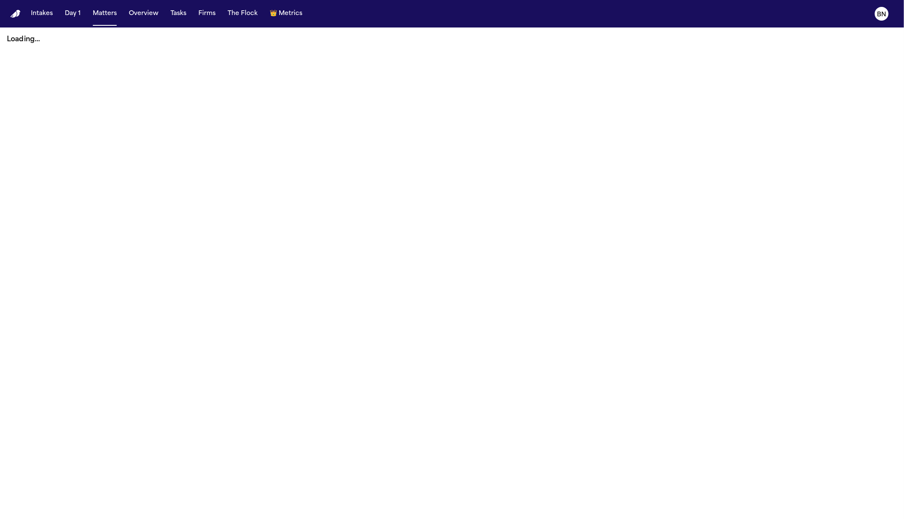
click at [109, 19] on button "Matters" at bounding box center [104, 13] width 31 height 15
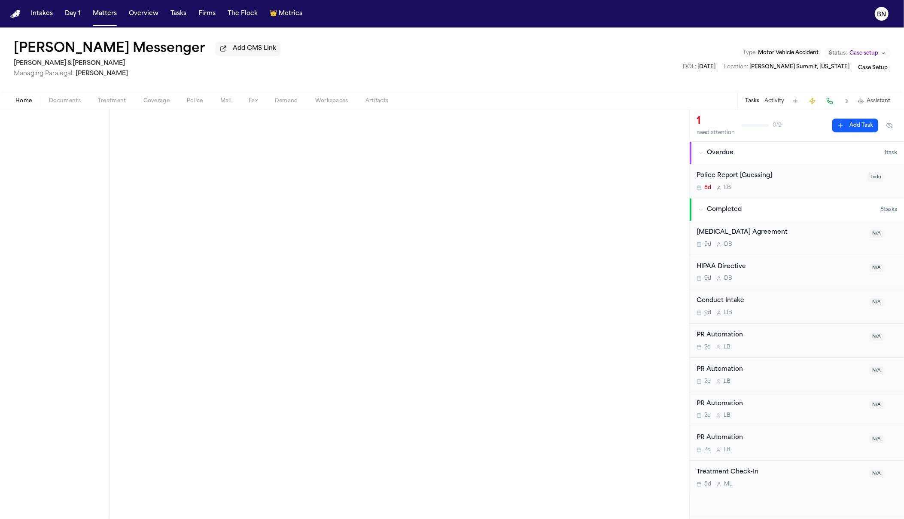
click at [744, 174] on div "Police Report [Guessing]" at bounding box center [779, 176] width 166 height 10
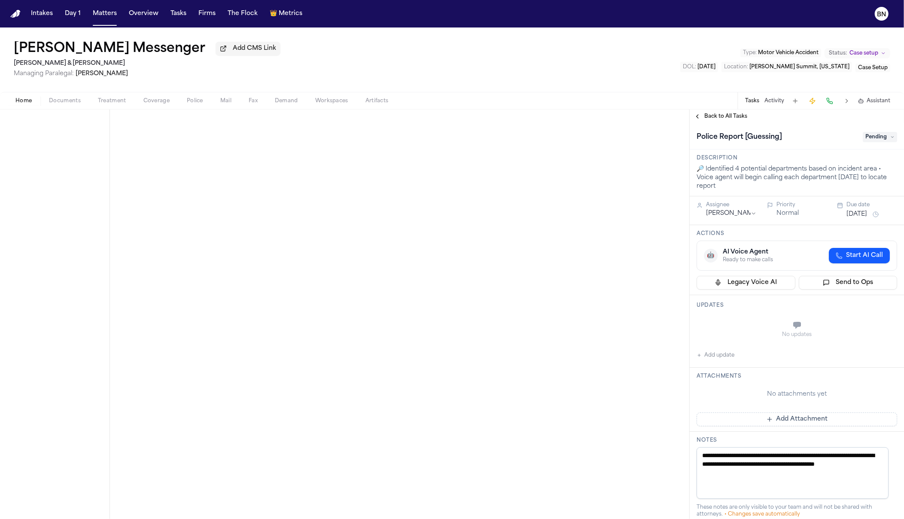
click at [866, 140] on span "Pending" at bounding box center [879, 137] width 34 height 10
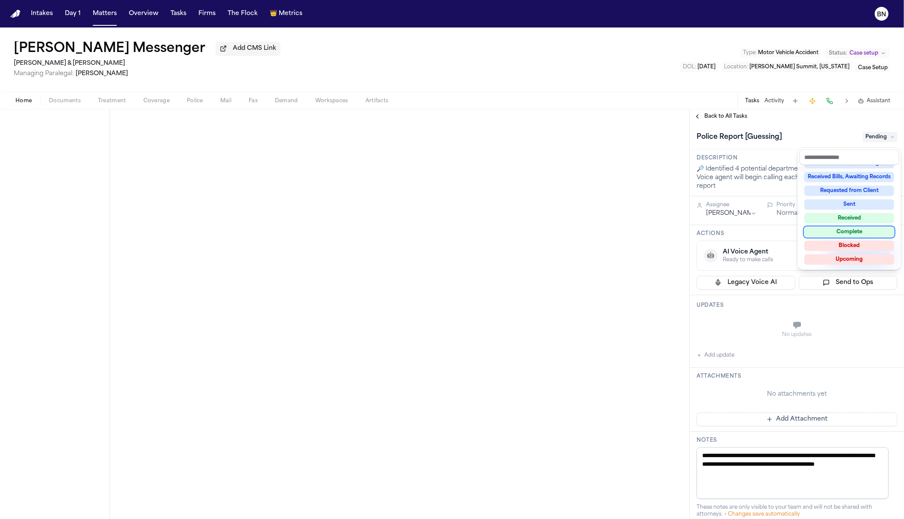
click at [858, 234] on div "Complete" at bounding box center [849, 232] width 90 height 10
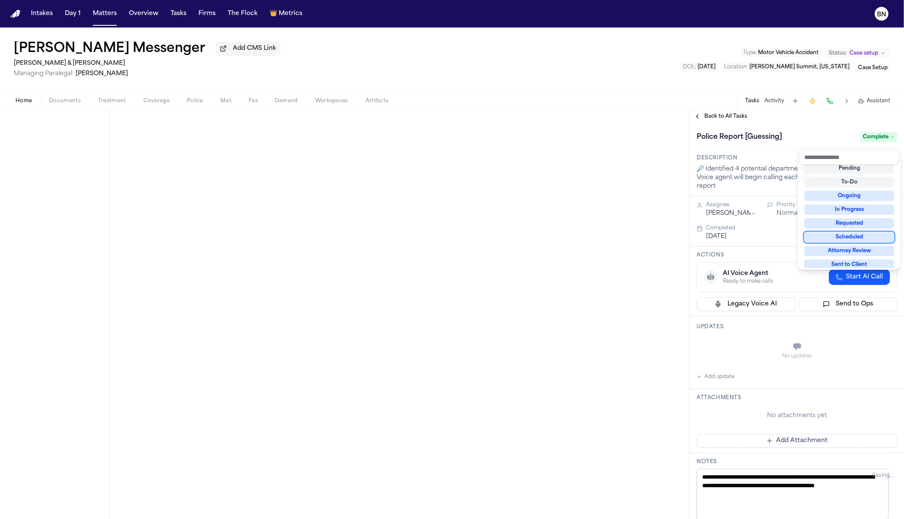
click at [510, 279] on div "**********" at bounding box center [452, 313] width 904 height 409
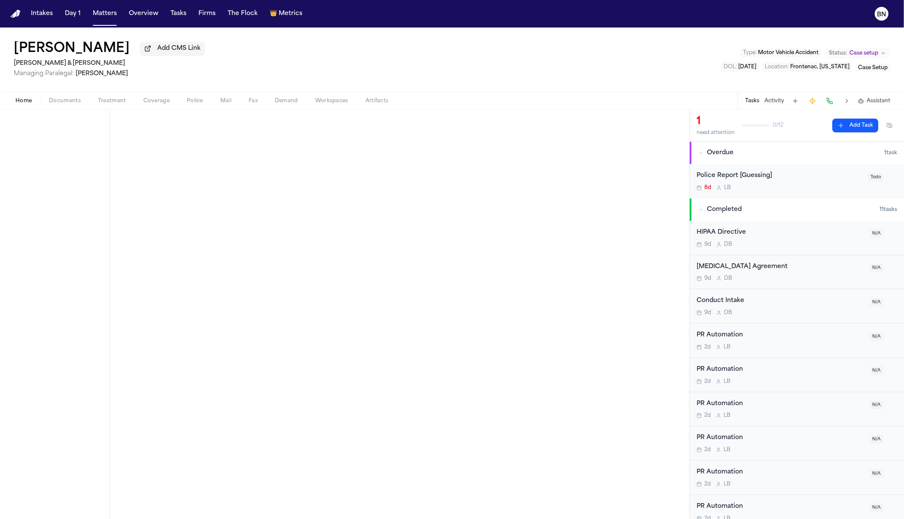
click at [737, 175] on div "Police Report [Guessing]" at bounding box center [779, 176] width 166 height 10
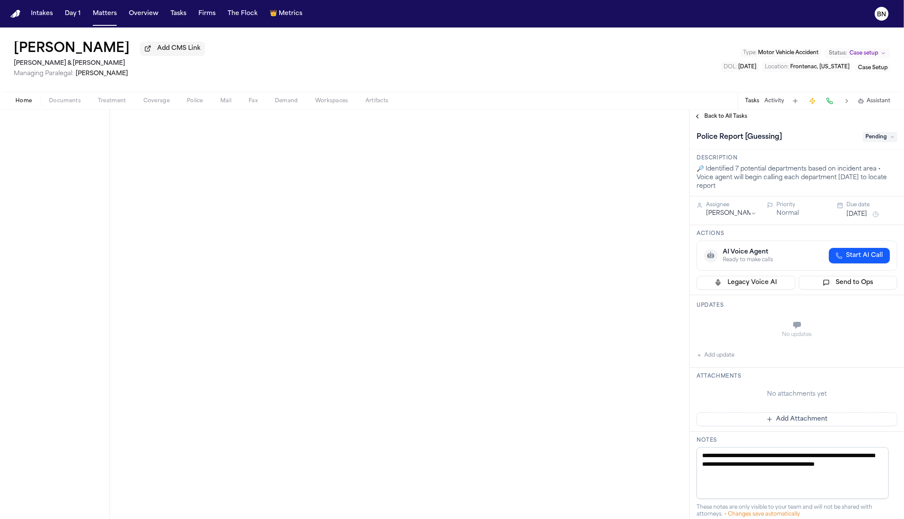
click at [865, 137] on span "Pending" at bounding box center [879, 137] width 34 height 10
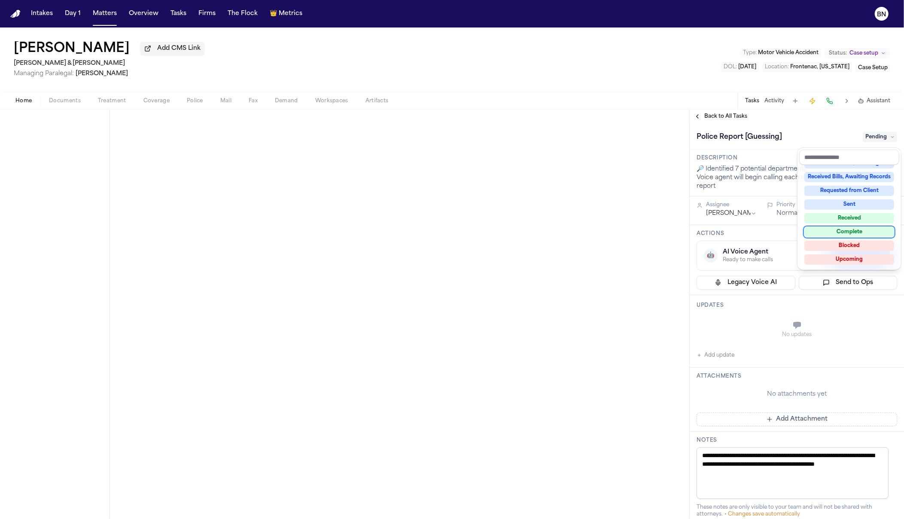
click at [853, 230] on div "Complete" at bounding box center [849, 232] width 90 height 10
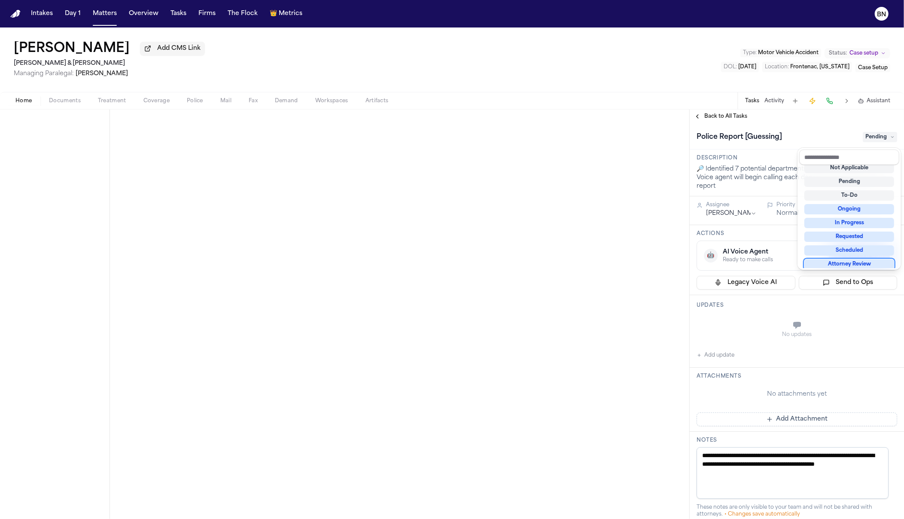
scroll to position [7, 0]
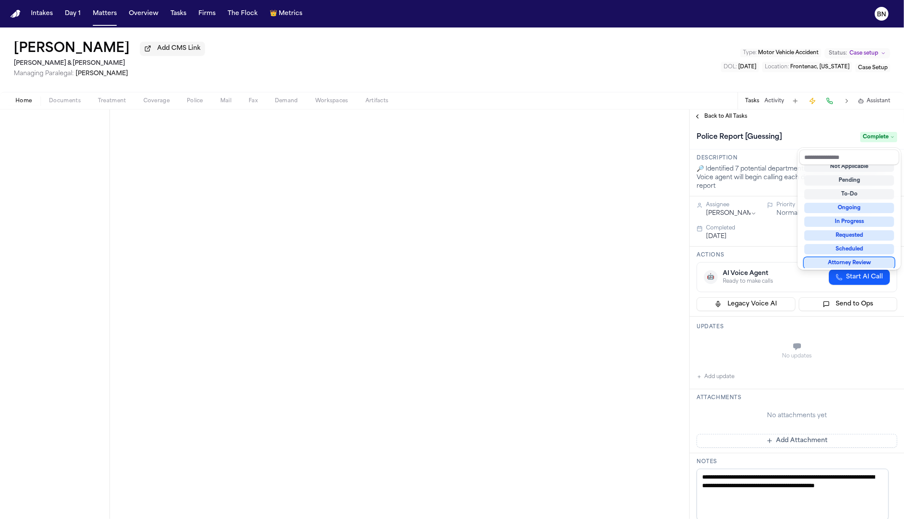
click at [565, 254] on div "**********" at bounding box center [452, 313] width 904 height 409
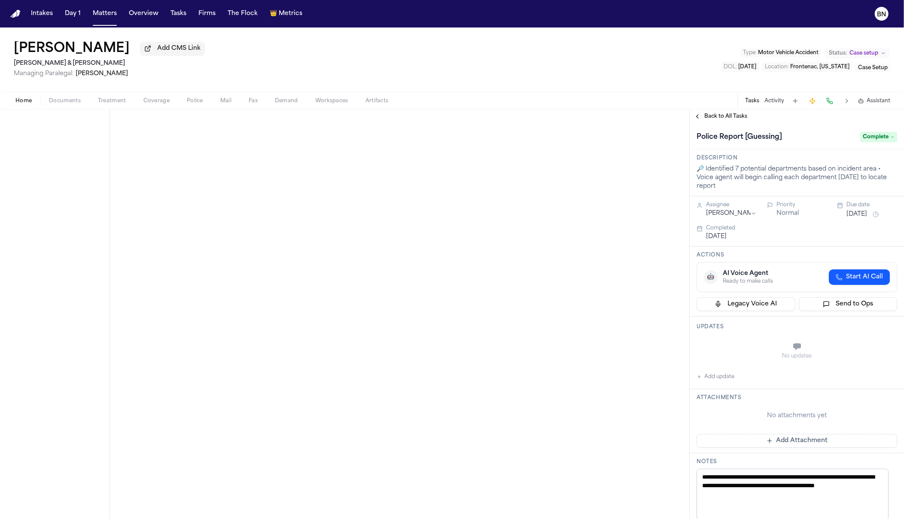
click at [554, 259] on div at bounding box center [399, 313] width 579 height 409
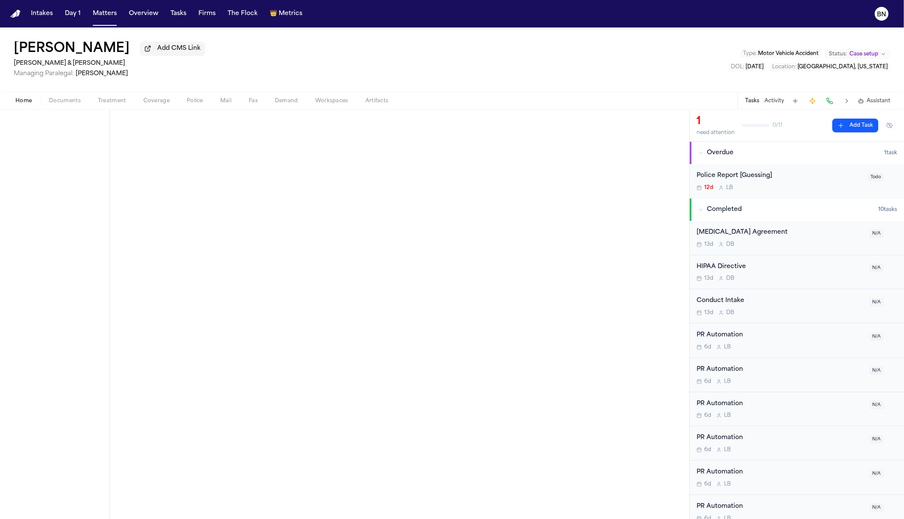
click at [766, 181] on div "Police Report [Guessing]" at bounding box center [779, 176] width 166 height 10
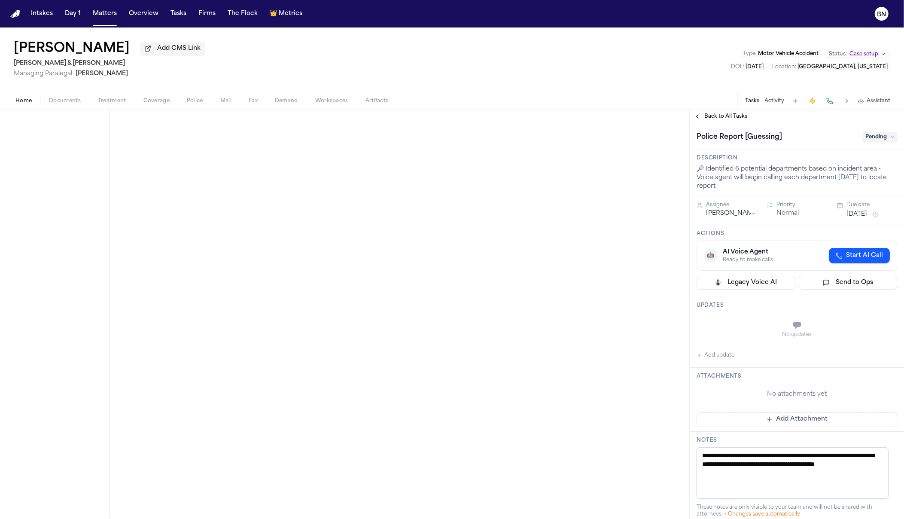
click at [881, 144] on div "Police Report [Guessing] Pending" at bounding box center [796, 137] width 200 height 14
click at [874, 140] on span "Pending" at bounding box center [879, 137] width 34 height 10
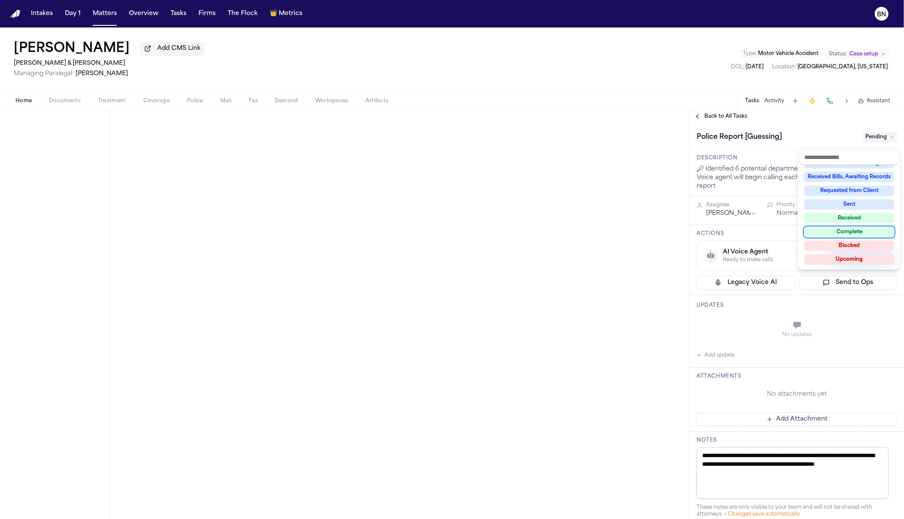
click at [852, 235] on div "Complete" at bounding box center [849, 232] width 90 height 10
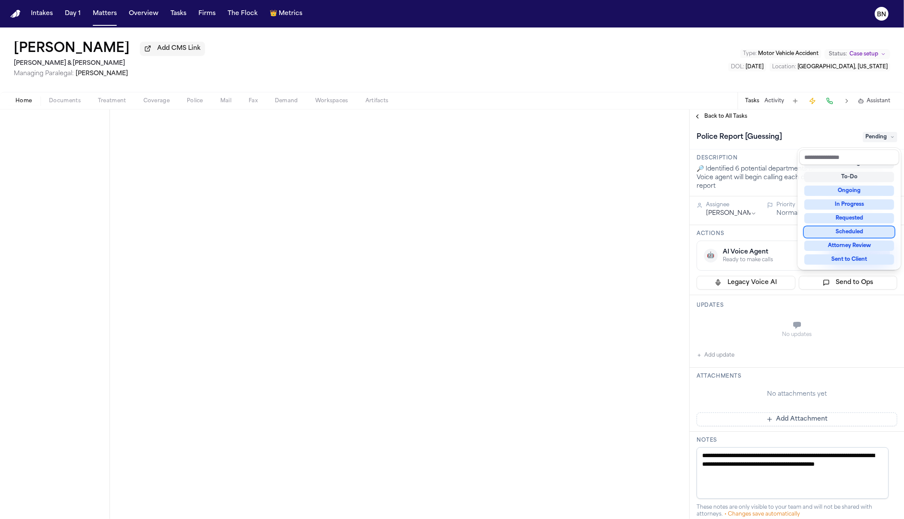
click at [537, 277] on div "**********" at bounding box center [452, 313] width 904 height 409
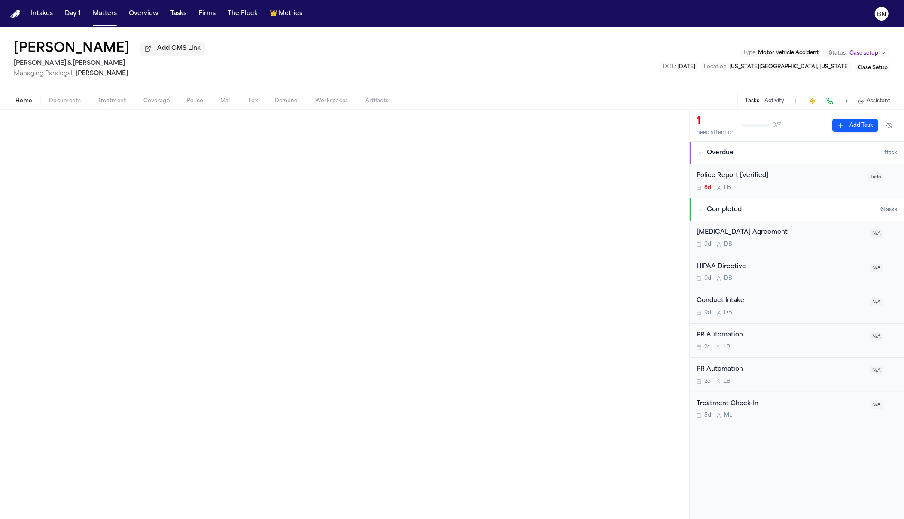
click at [721, 181] on div "Police Report [Verified]" at bounding box center [779, 176] width 166 height 10
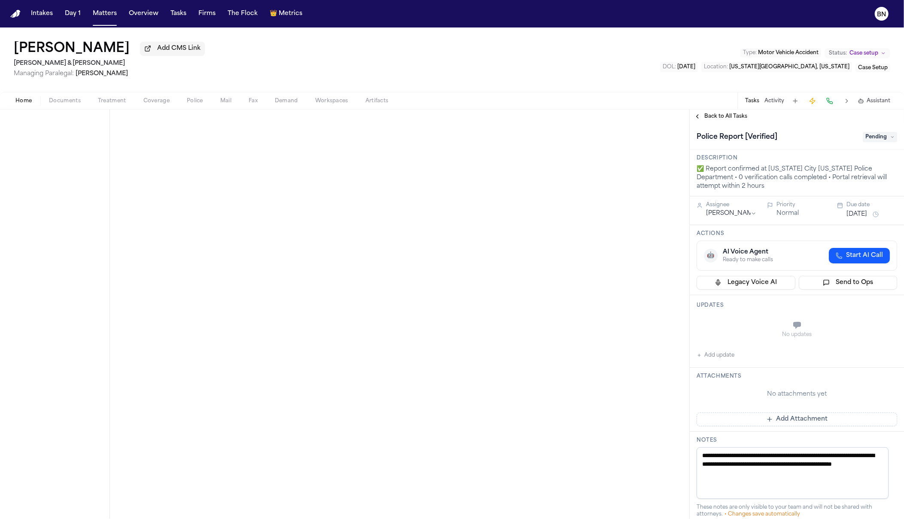
click at [864, 136] on span "Pending" at bounding box center [879, 137] width 34 height 10
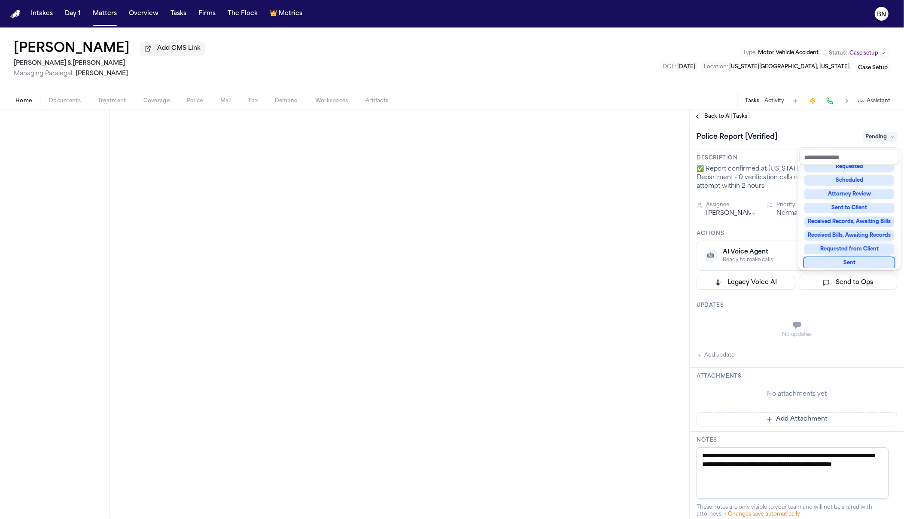
scroll to position [134, 0]
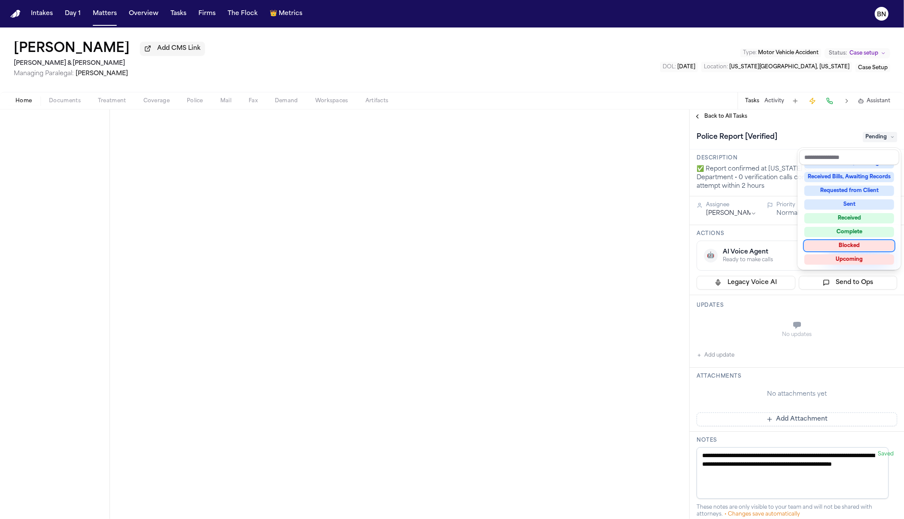
click at [727, 180] on div "**********" at bounding box center [796, 407] width 214 height 569
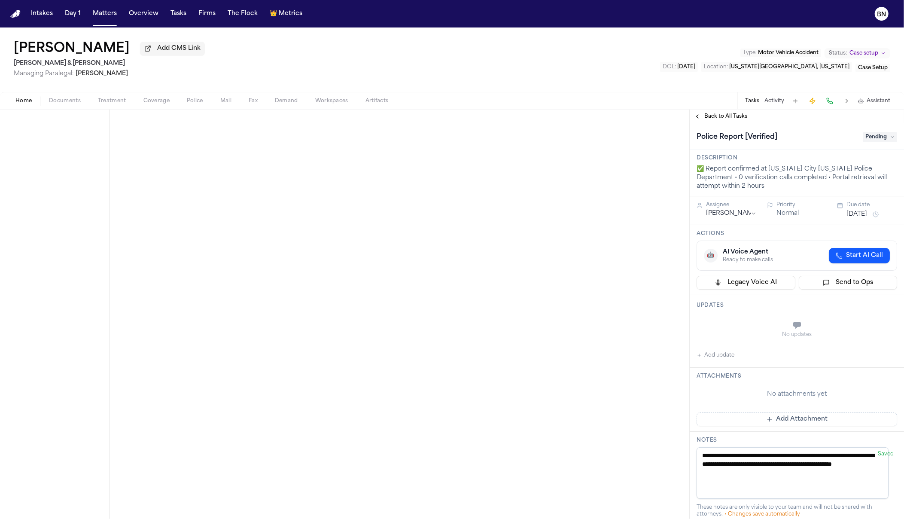
click at [866, 142] on span "Pending" at bounding box center [879, 137] width 34 height 10
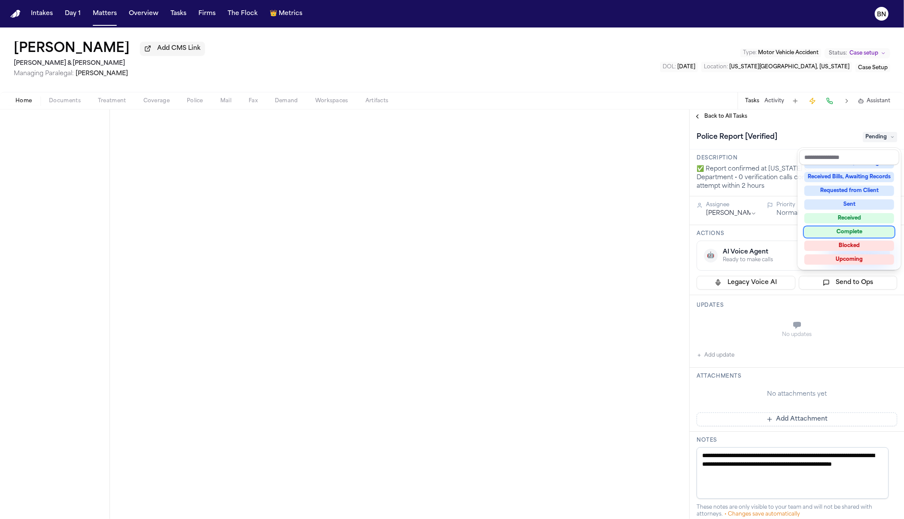
click at [847, 233] on div "Complete" at bounding box center [849, 232] width 90 height 10
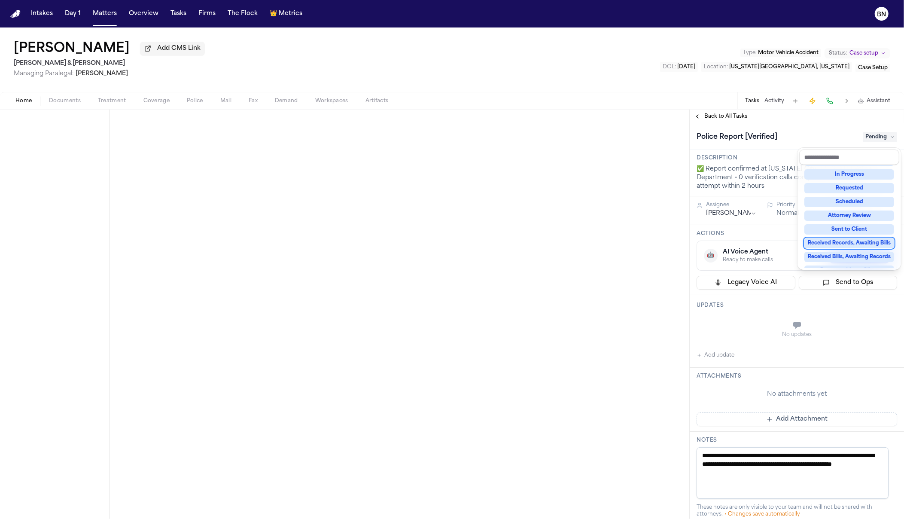
click at [571, 268] on div "**********" at bounding box center [452, 313] width 904 height 409
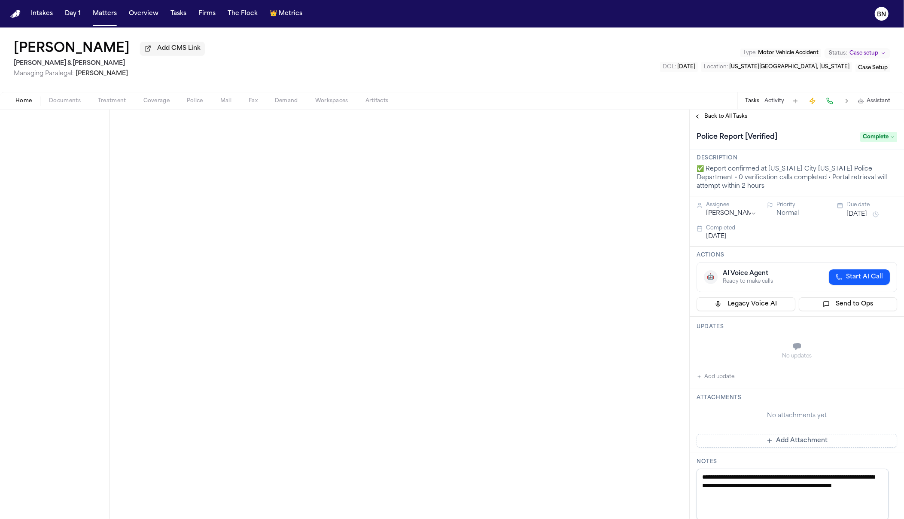
click at [717, 123] on div "Back to All Tasks" at bounding box center [796, 116] width 214 height 14
click at [716, 120] on span "Back to All Tasks" at bounding box center [725, 116] width 43 height 7
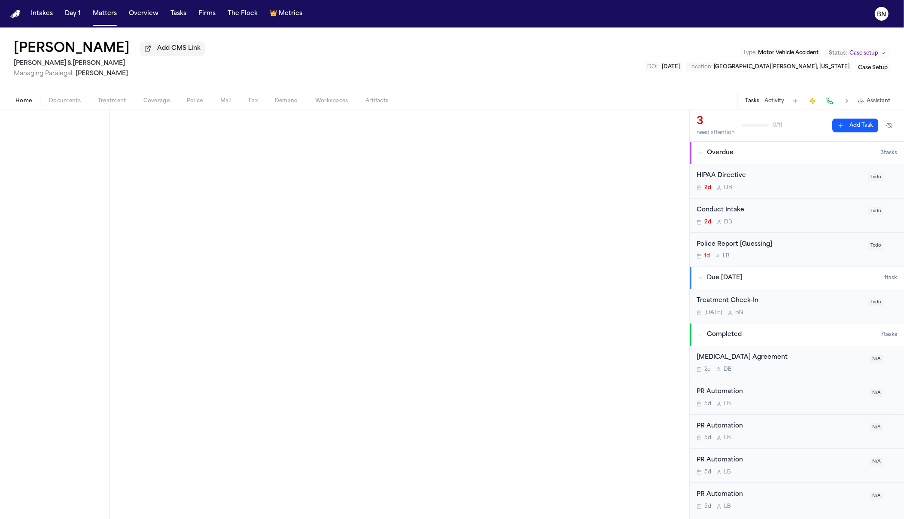
click at [741, 251] on div "Police Report [Guessing] 1d L B" at bounding box center [779, 250] width 166 height 20
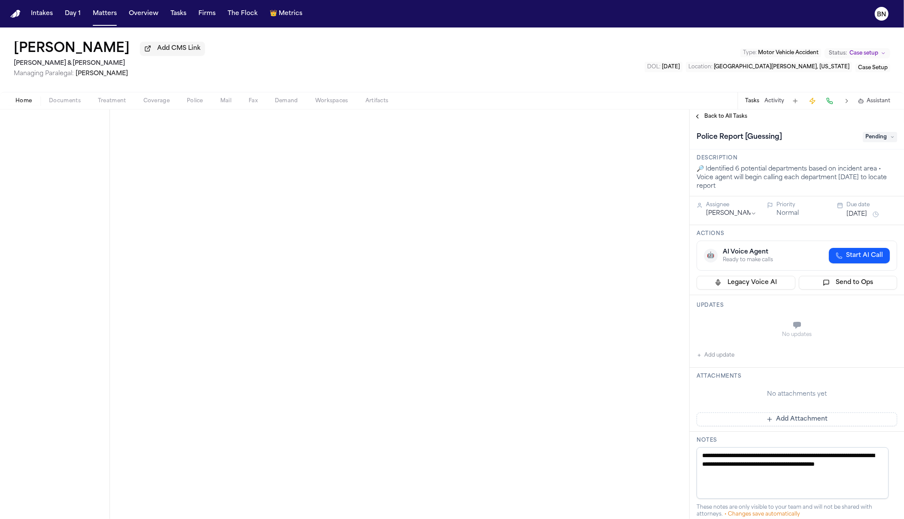
click at [862, 136] on span "Pending" at bounding box center [879, 137] width 34 height 10
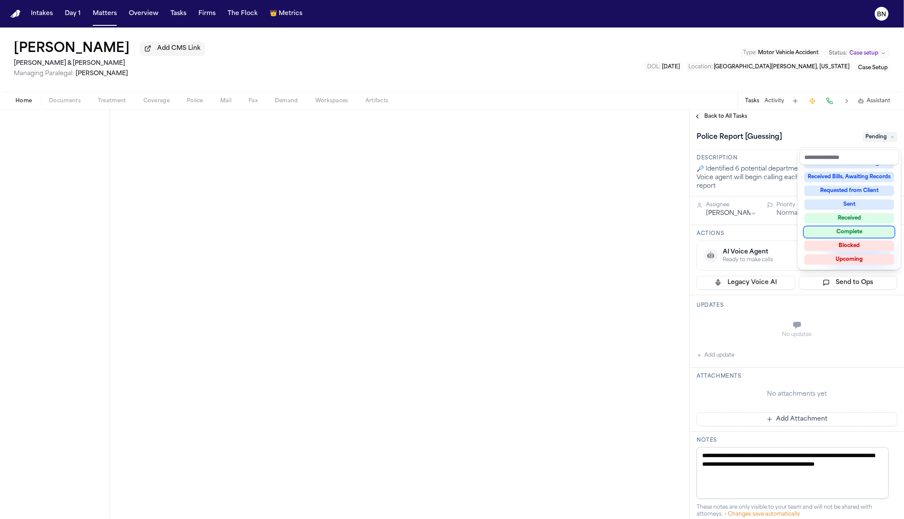
click at [844, 233] on div "Complete" at bounding box center [849, 232] width 90 height 10
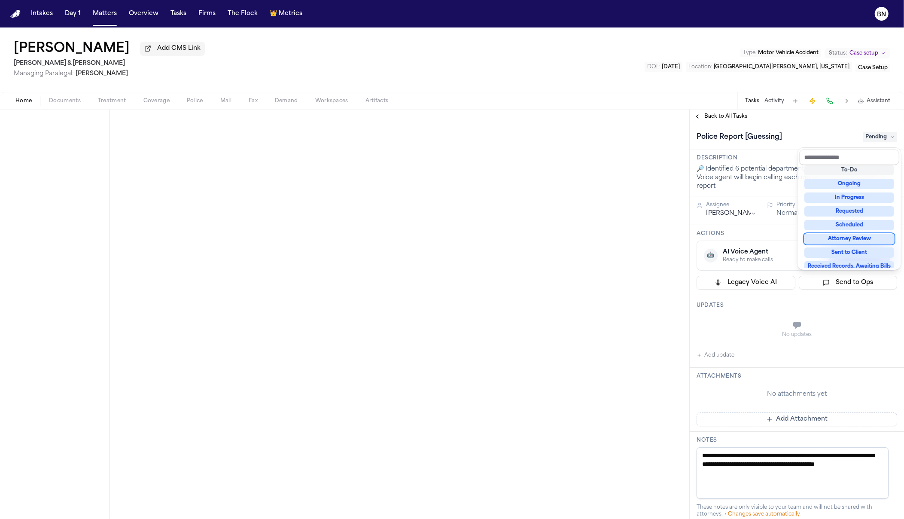
click at [430, 251] on div "**********" at bounding box center [452, 313] width 904 height 409
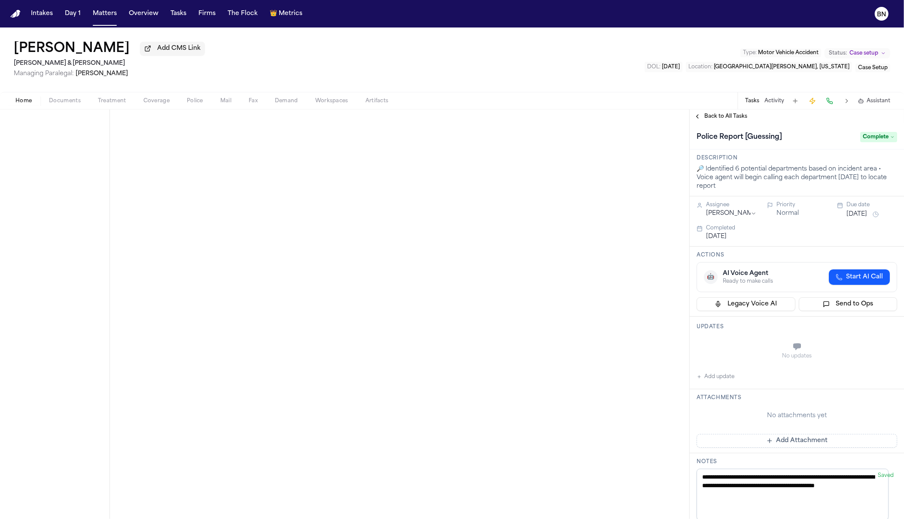
click at [197, 104] on span "Police" at bounding box center [195, 100] width 16 height 7
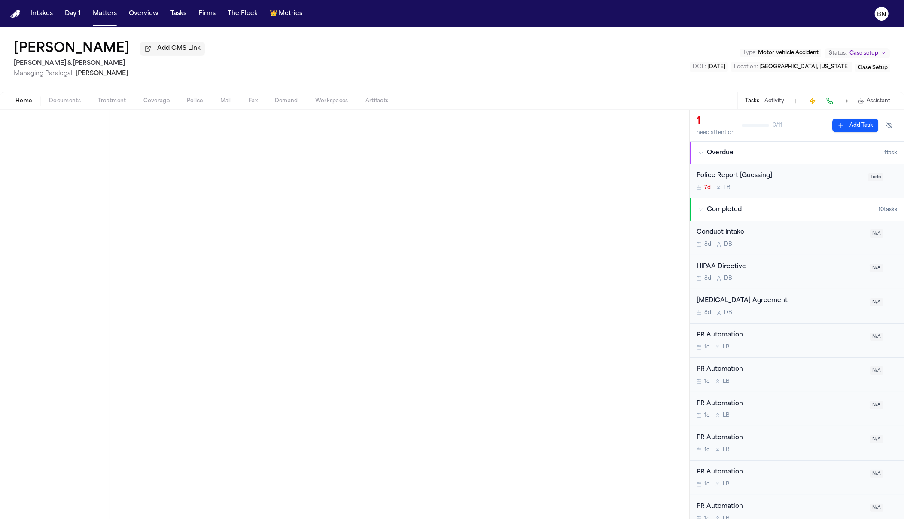
click at [779, 185] on div "Police Report [Guessing] 7d L B" at bounding box center [779, 181] width 166 height 20
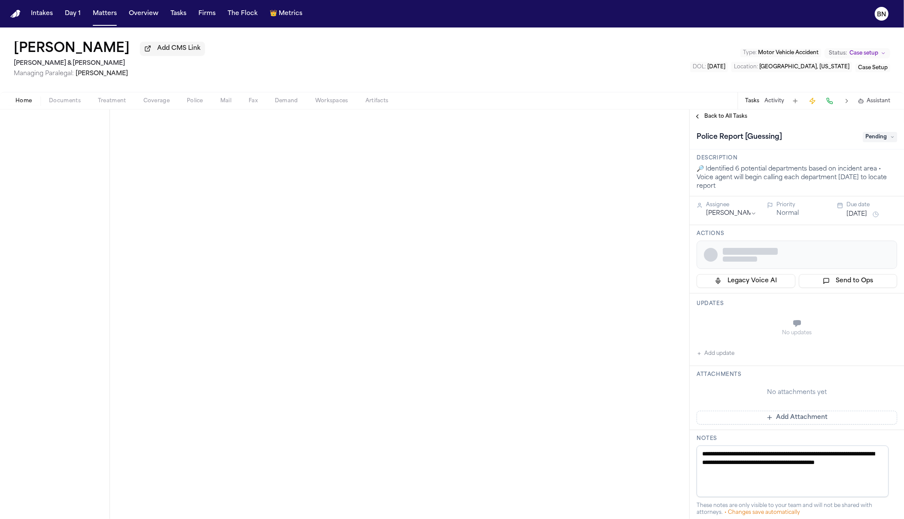
click at [865, 138] on span "Pending" at bounding box center [879, 137] width 34 height 10
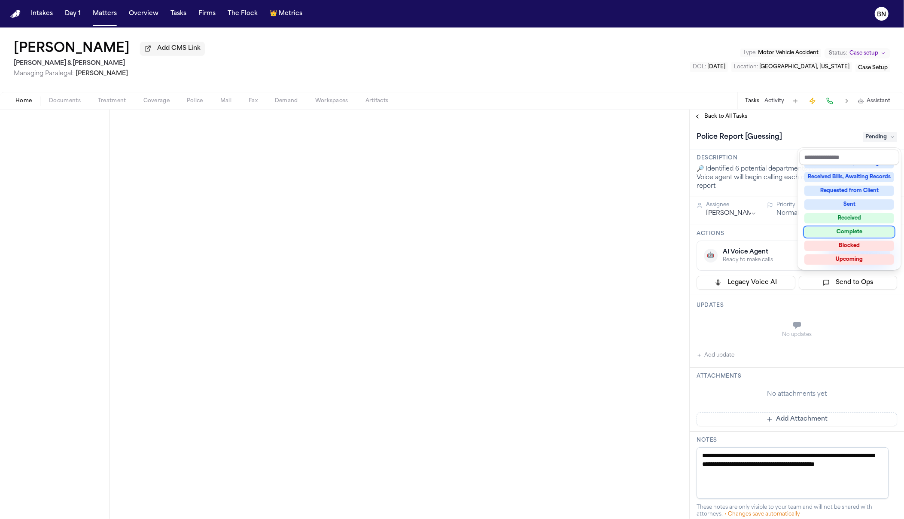
click at [835, 236] on div "Complete" at bounding box center [849, 232] width 90 height 10
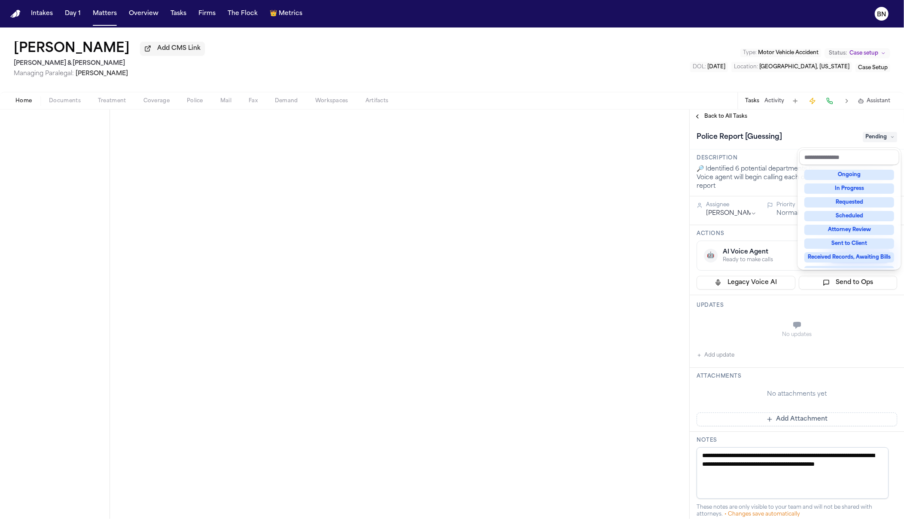
scroll to position [9, 0]
click at [546, 328] on div "**********" at bounding box center [452, 313] width 904 height 409
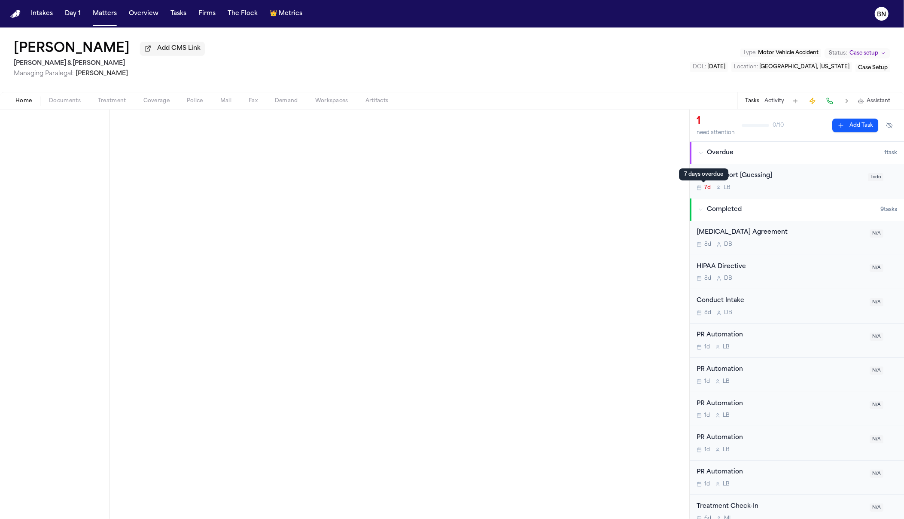
click at [715, 185] on div "Police Report [Guessing] 7d L B" at bounding box center [779, 181] width 166 height 20
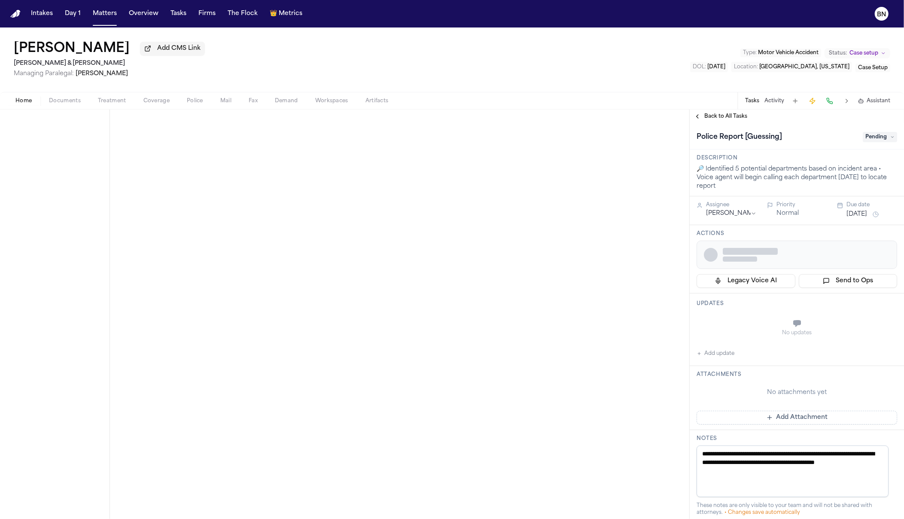
click at [870, 138] on span "Pending" at bounding box center [879, 137] width 34 height 10
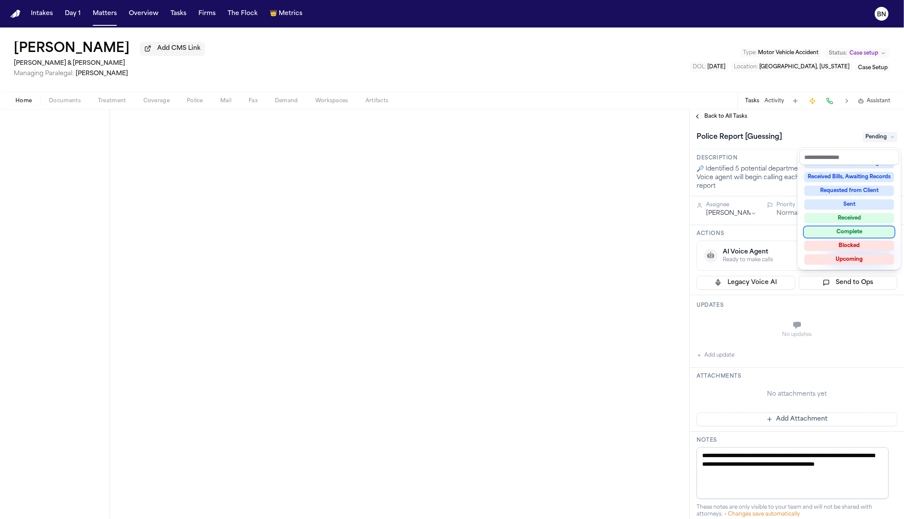
click at [845, 235] on div "Complete" at bounding box center [849, 232] width 90 height 10
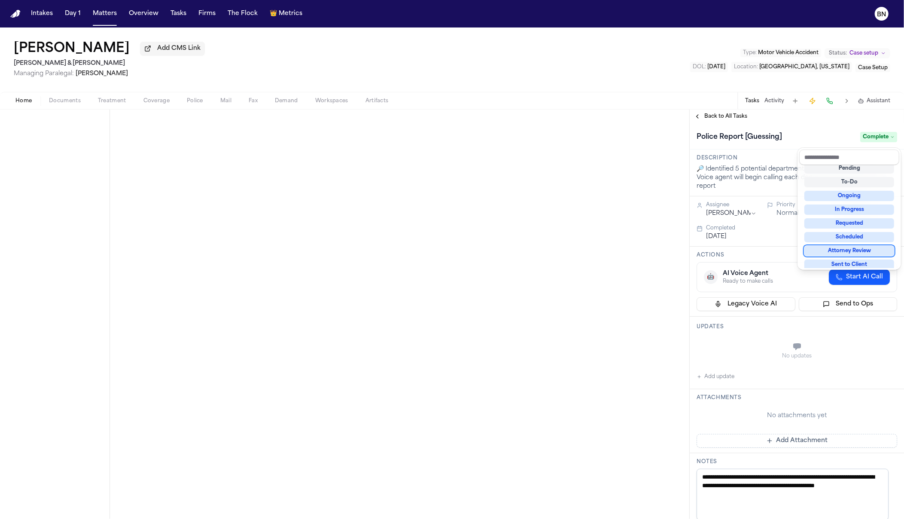
drag, startPoint x: 564, startPoint y: 359, endPoint x: 556, endPoint y: 436, distance: 77.7
click at [557, 359] on div "**********" at bounding box center [452, 313] width 904 height 409
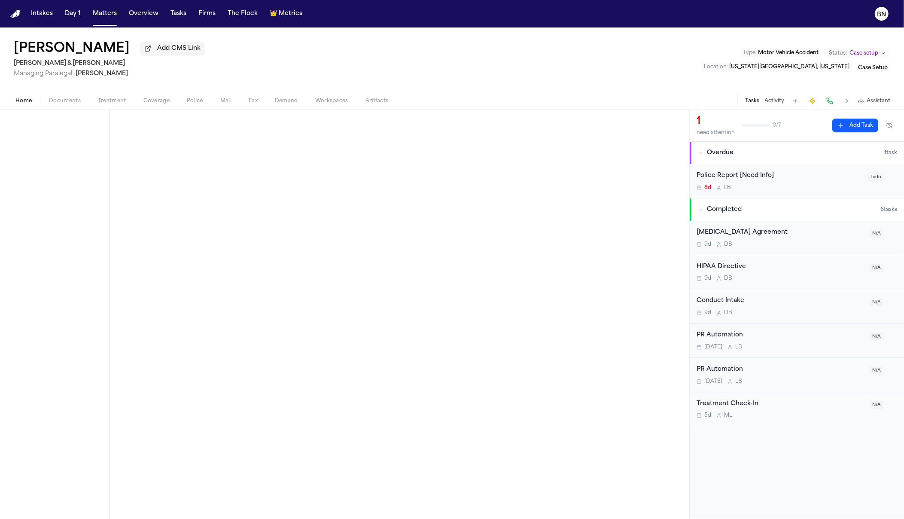
click at [753, 191] on div "8d L B" at bounding box center [779, 187] width 166 height 7
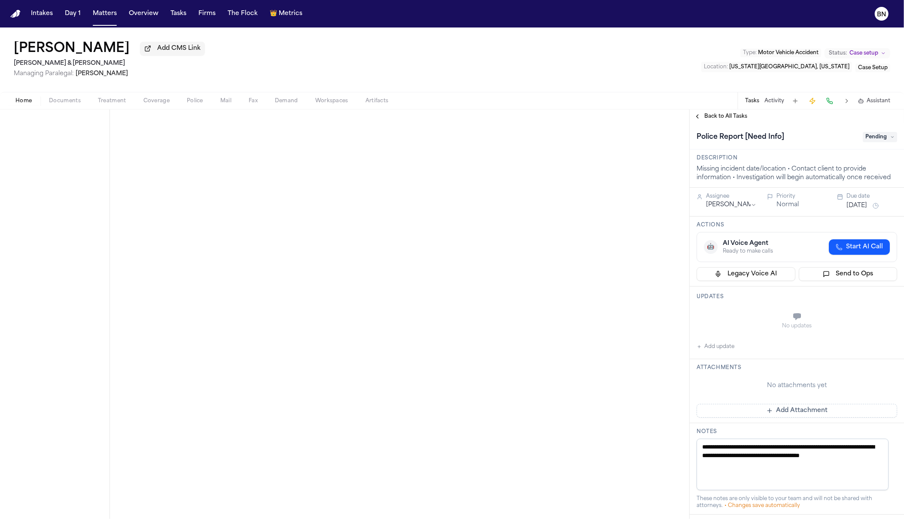
click at [876, 140] on span "Pending" at bounding box center [879, 137] width 34 height 10
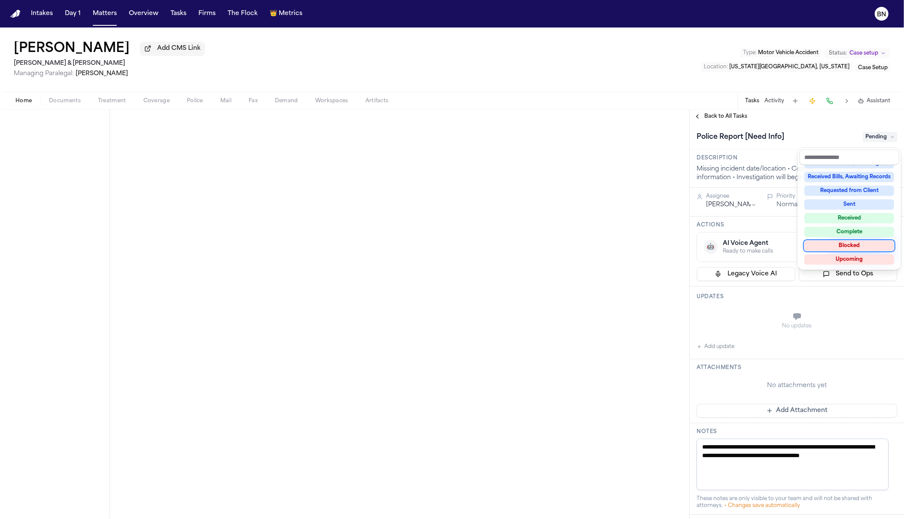
click at [846, 233] on div "Complete" at bounding box center [849, 232] width 90 height 10
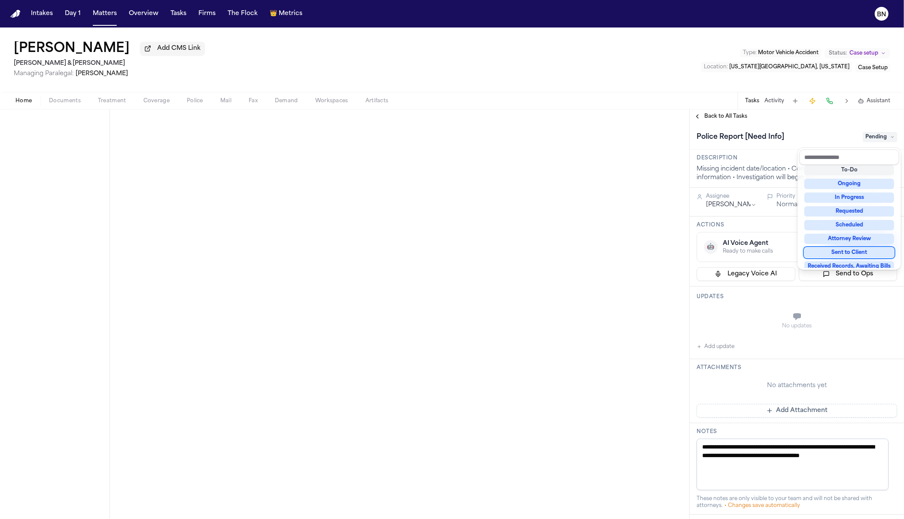
click at [616, 336] on div "**********" at bounding box center [452, 313] width 904 height 409
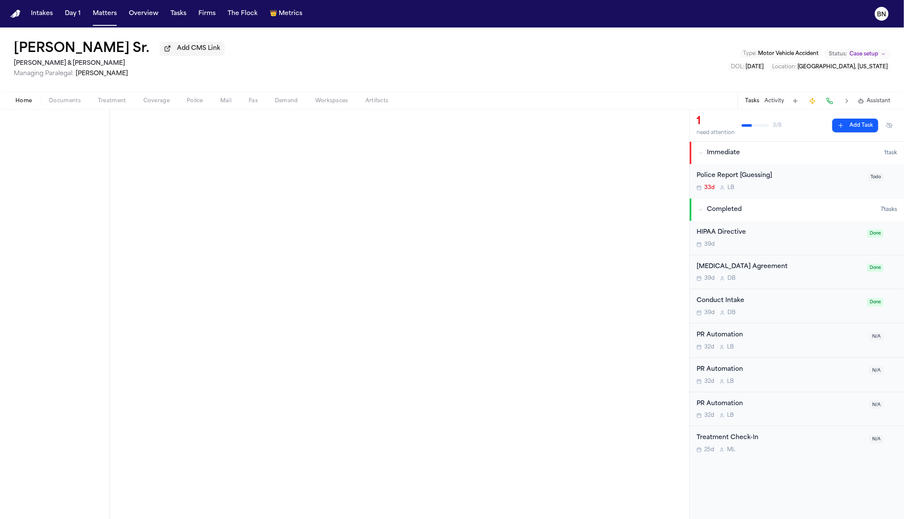
click at [768, 182] on div "Police Report [Guessing] 33d L B" at bounding box center [779, 181] width 166 height 20
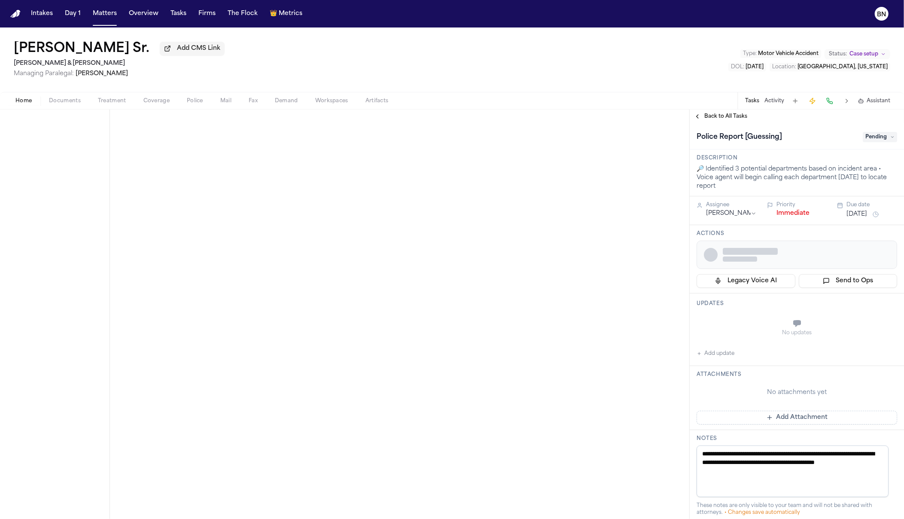
click at [875, 142] on span "Pending" at bounding box center [879, 137] width 34 height 10
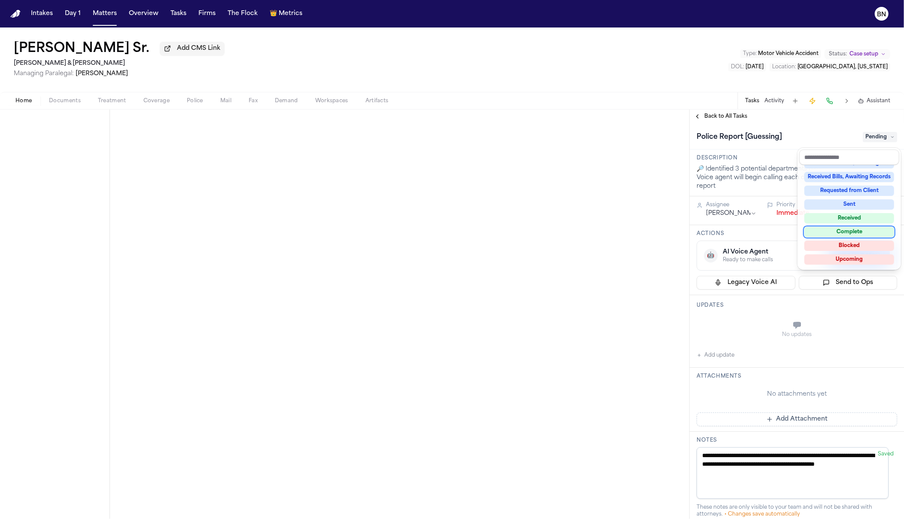
click at [847, 233] on div "Complete" at bounding box center [849, 232] width 90 height 10
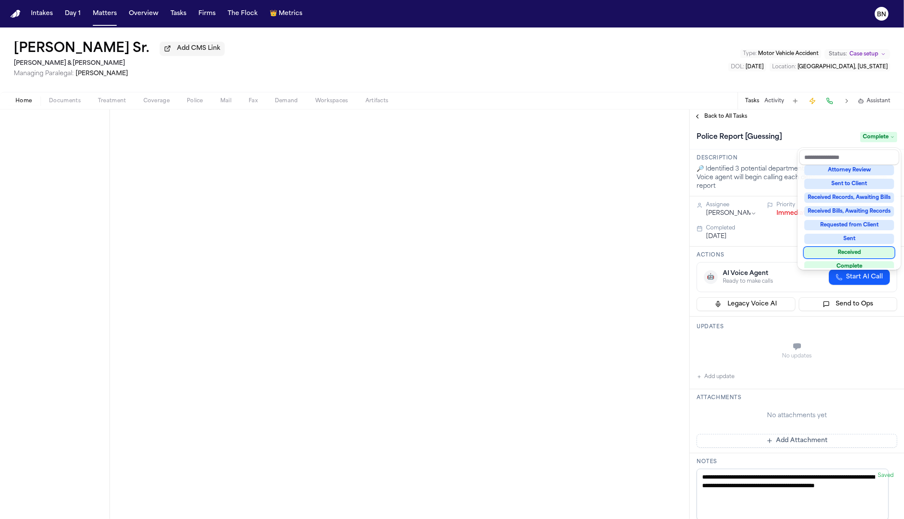
click at [609, 243] on div "**********" at bounding box center [452, 313] width 904 height 409
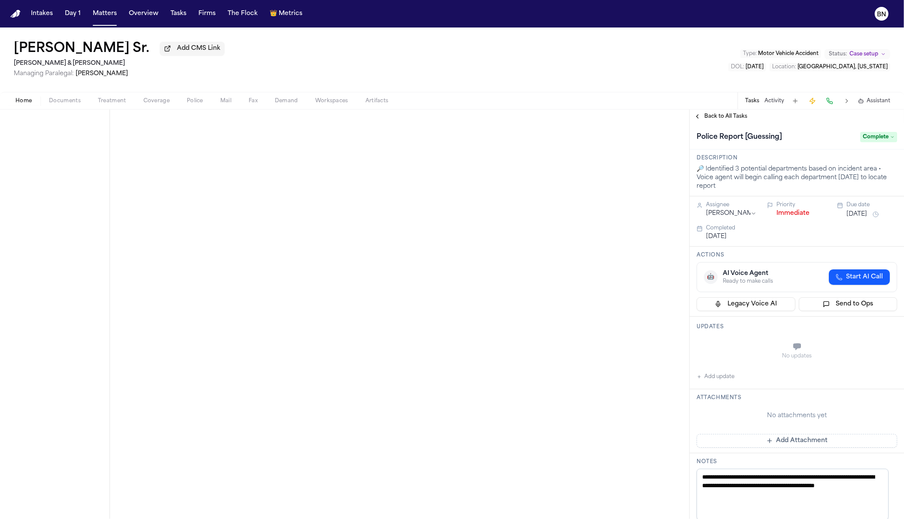
click at [188, 104] on span "Police" at bounding box center [195, 100] width 16 height 7
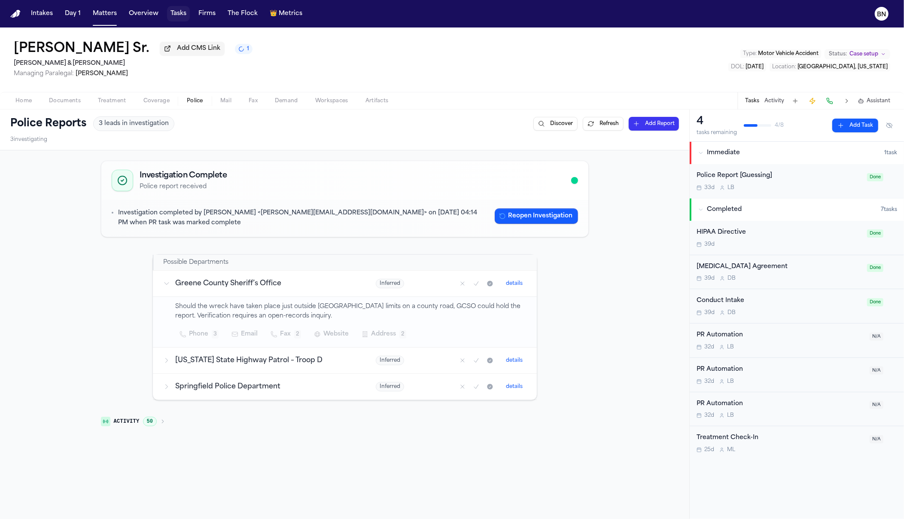
click at [170, 14] on button "Tasks" at bounding box center [178, 13] width 23 height 15
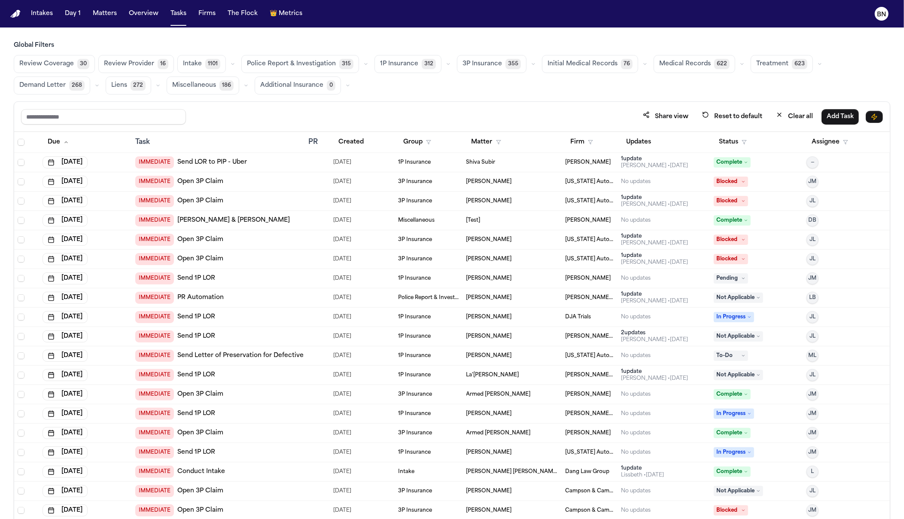
click at [363, 62] on icon "button" at bounding box center [365, 63] width 5 height 5
click at [430, 116] on div "Share view Reset to default Clear all Add Task" at bounding box center [452, 117] width 862 height 16
click at [363, 62] on icon "button" at bounding box center [365, 63] width 5 height 5
click at [293, 85] on button "Police Report 2" at bounding box center [292, 85] width 100 height 17
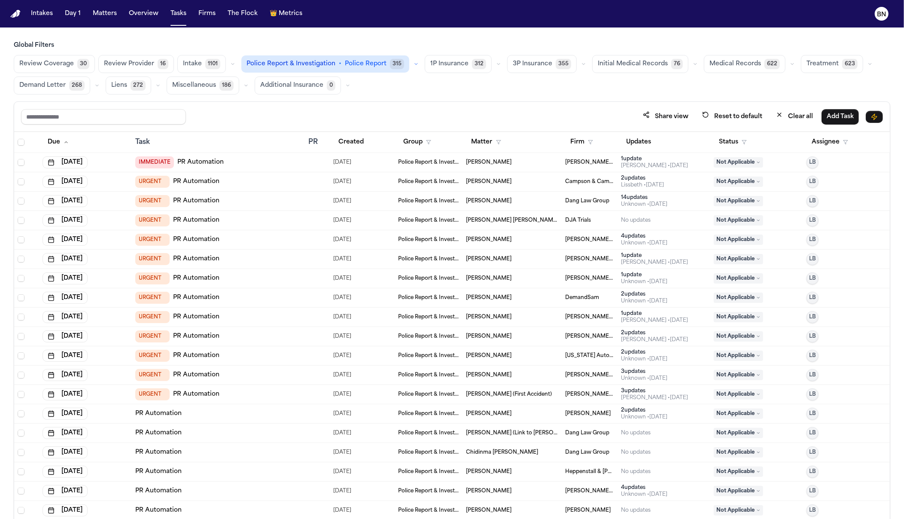
click at [415, 64] on icon "button" at bounding box center [416, 64] width 3 height 1
click at [325, 103] on span "309" at bounding box center [329, 102] width 15 height 10
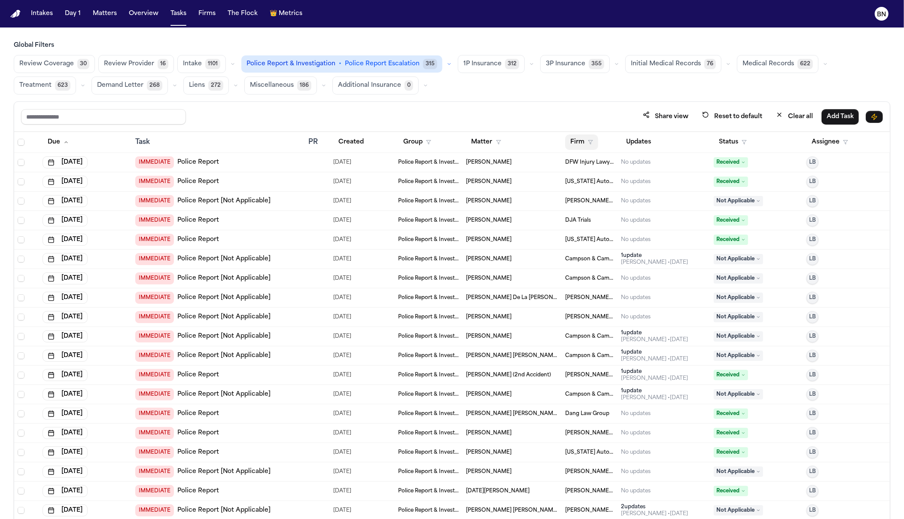
click at [575, 143] on button "Firm" at bounding box center [581, 141] width 33 height 15
click at [577, 170] on input "text" at bounding box center [623, 165] width 117 height 15
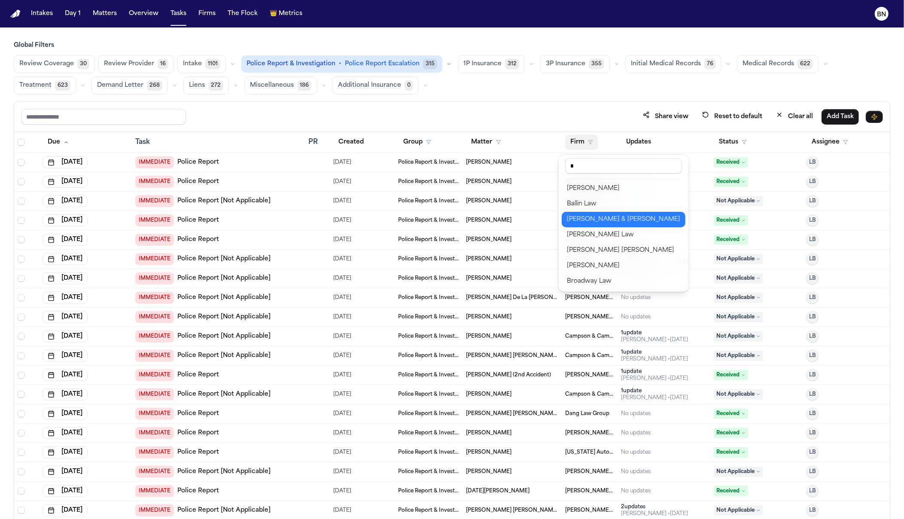
type input "*"
click at [589, 213] on button "[PERSON_NAME] & [PERSON_NAME]" at bounding box center [624, 219] width 124 height 15
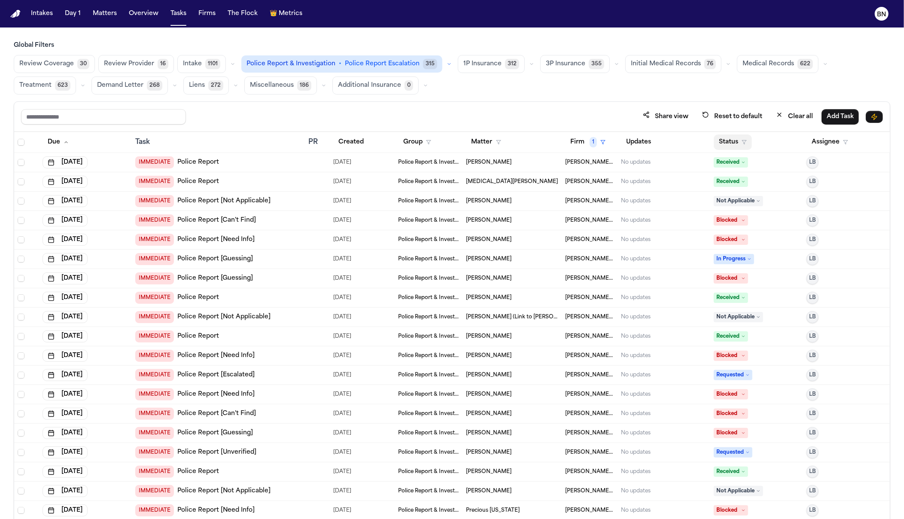
click at [726, 143] on button "Status" at bounding box center [733, 141] width 38 height 15
click at [714, 197] on button "Active" at bounding box center [724, 196] width 24 height 11
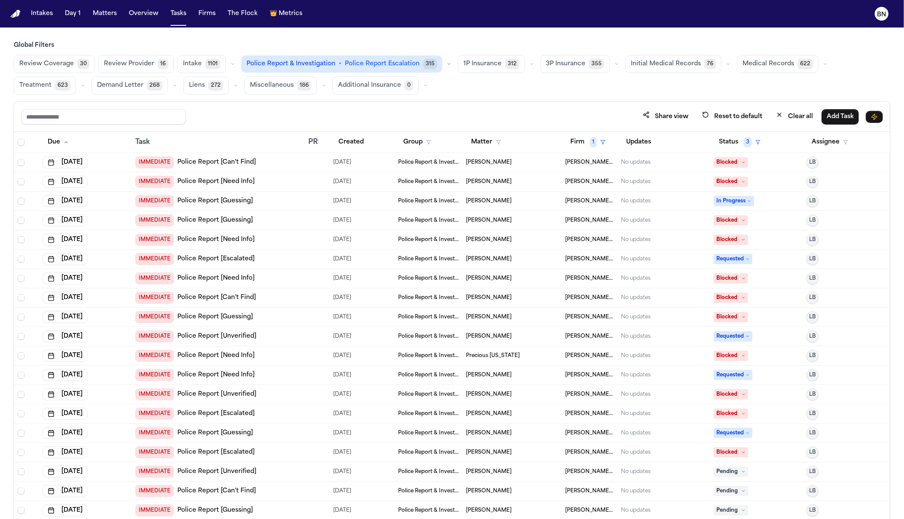
click at [446, 61] on icon "button" at bounding box center [448, 63] width 5 height 5
click at [437, 81] on div "Review Coverage 30 Review Provider 16 Intake 1101 Police Report & Investigation…" at bounding box center [452, 74] width 876 height 39
